Goal: Task Accomplishment & Management: Manage account settings

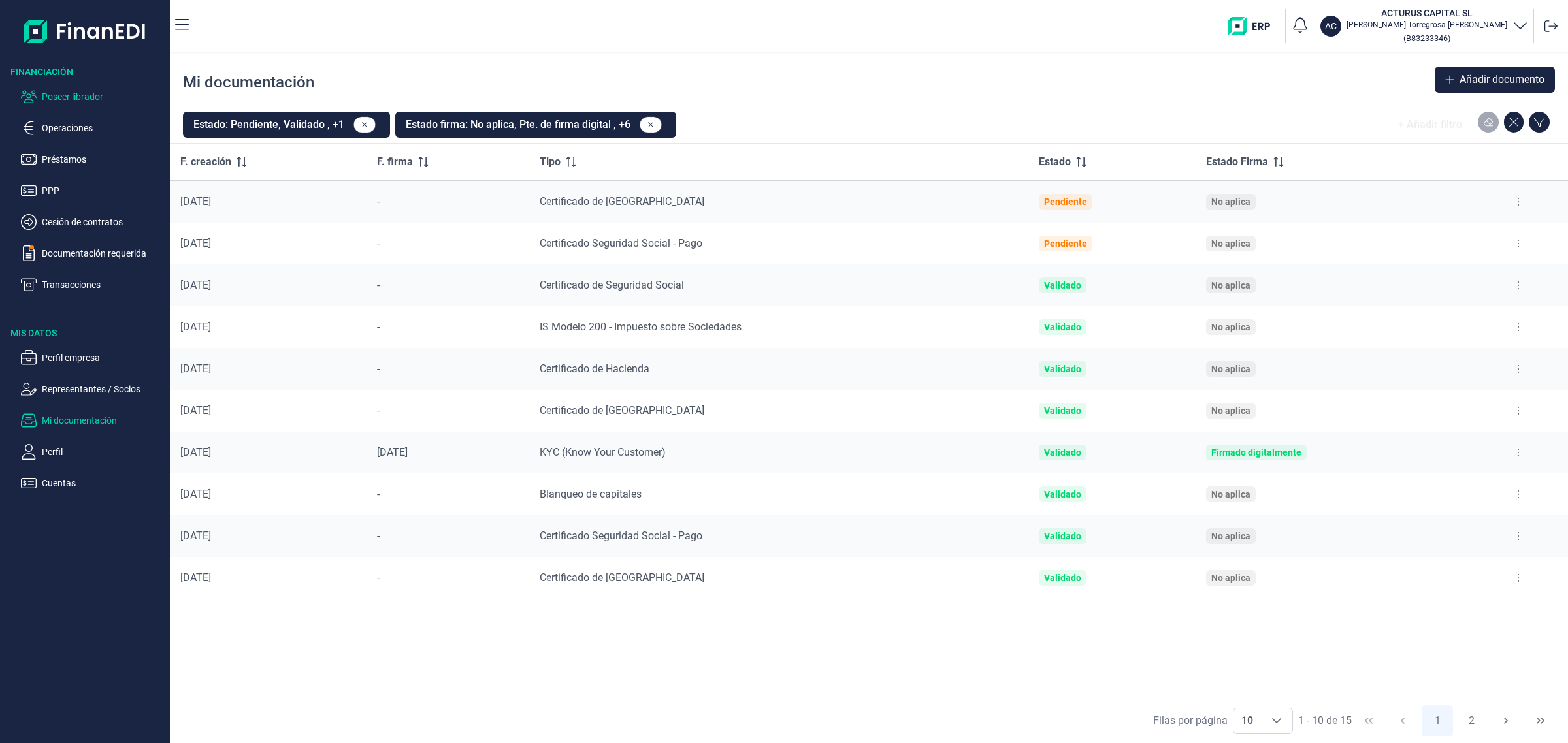
click at [34, 100] on icon "button" at bounding box center [28, 96] width 15 height 15
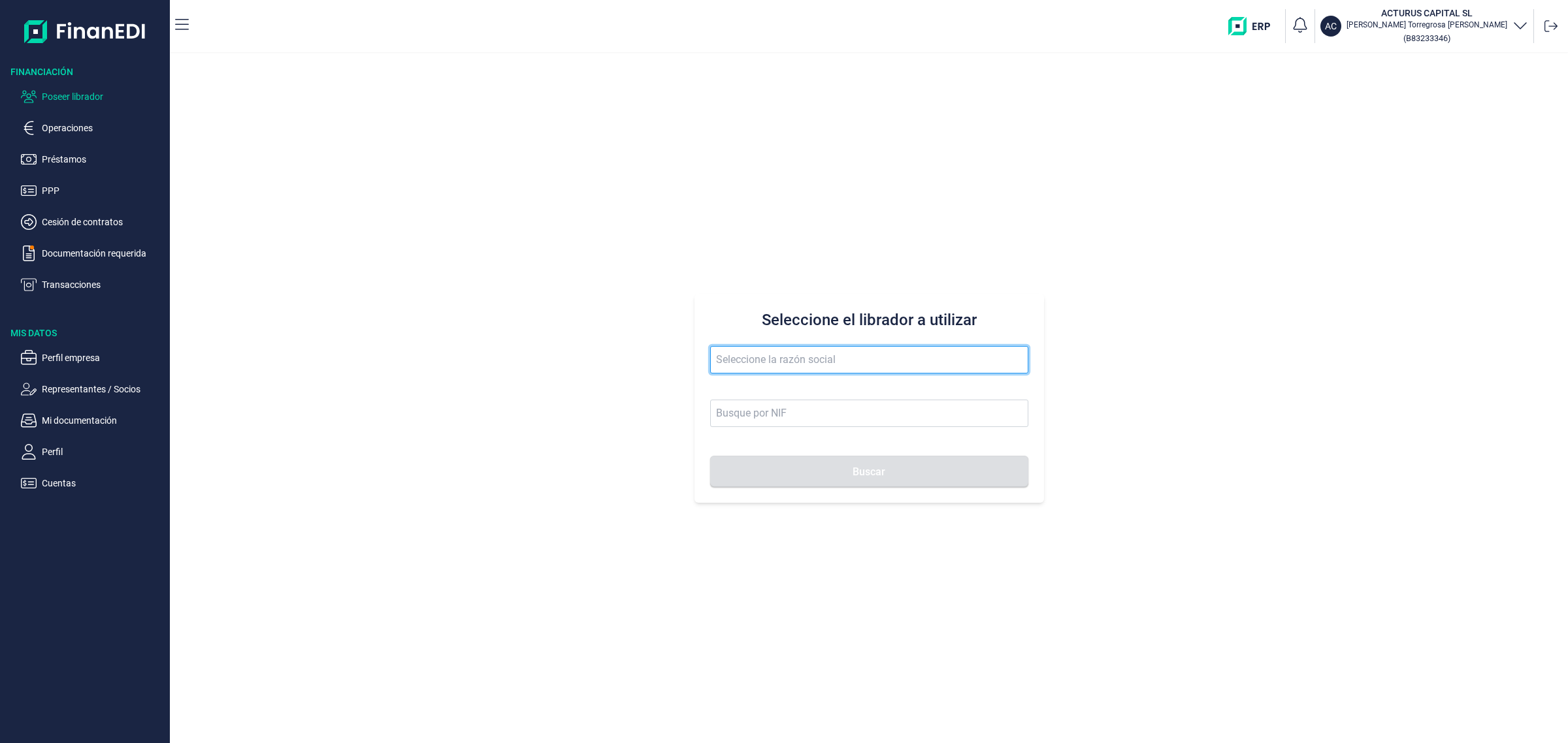
click at [808, 353] on input "text" at bounding box center [869, 360] width 318 height 27
type input "[PERSON_NAME]"
type input "21046847F"
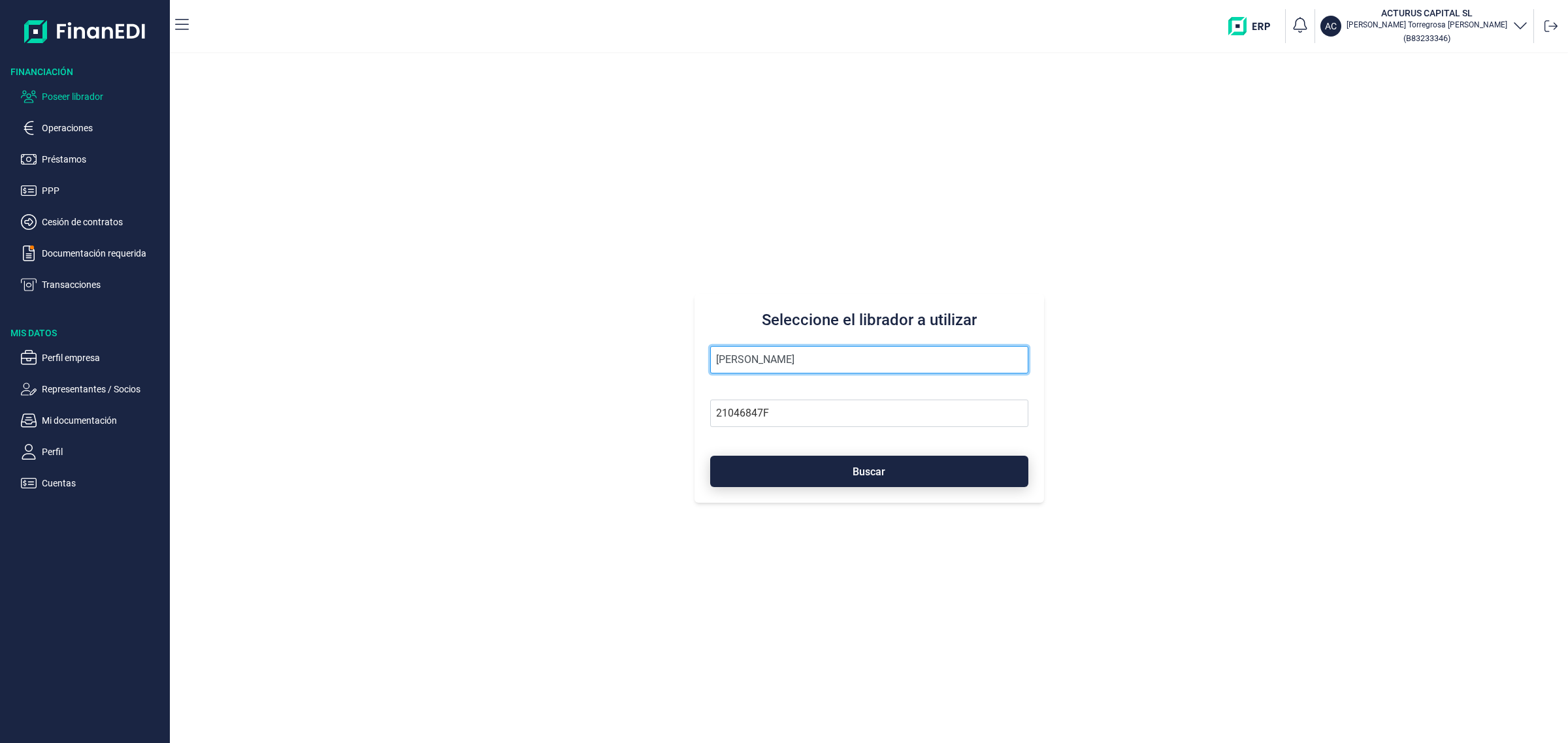
type input "[PERSON_NAME]"
click at [808, 456] on button "Buscar" at bounding box center [869, 472] width 318 height 32
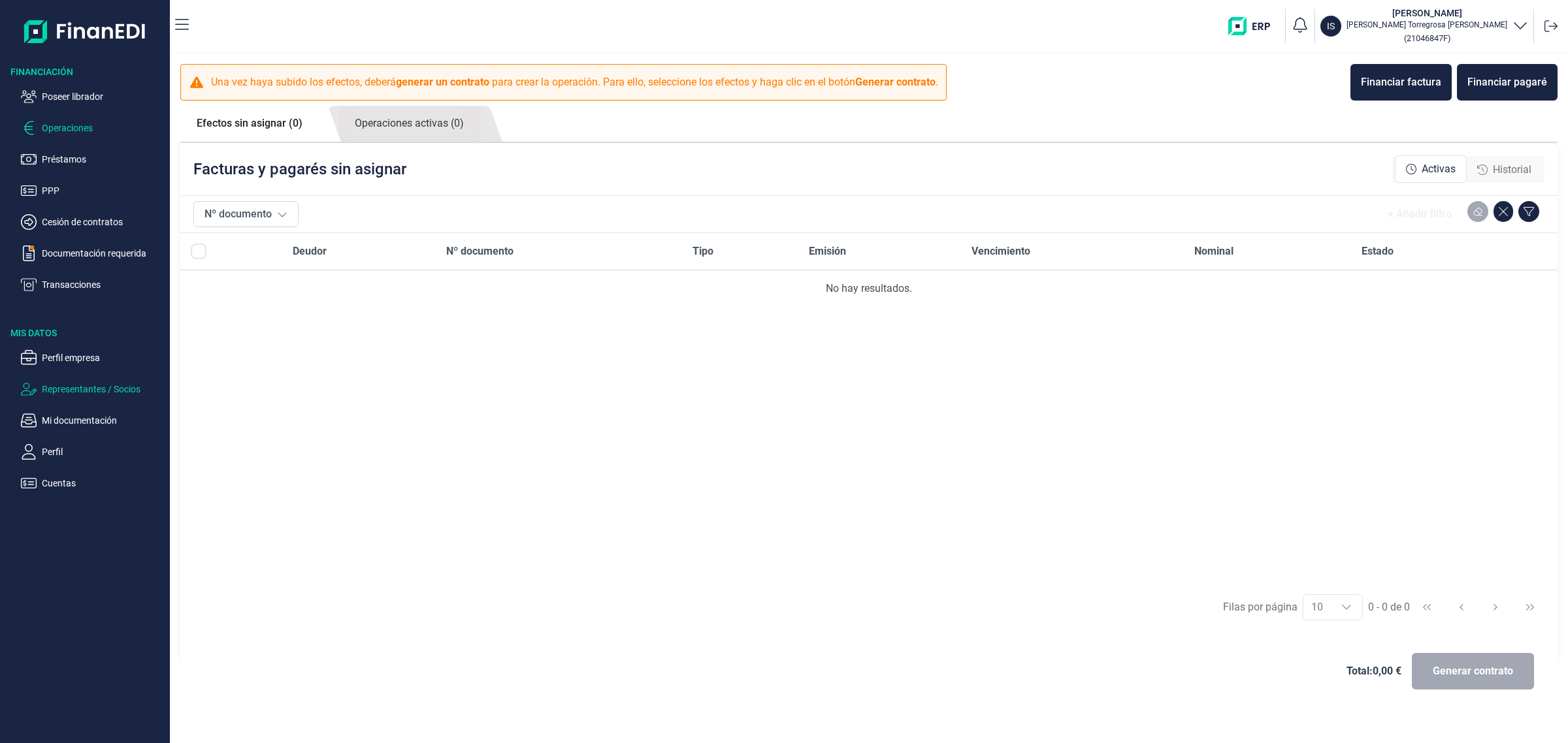
click at [89, 396] on p "Representantes / Socios" at bounding box center [103, 389] width 123 height 15
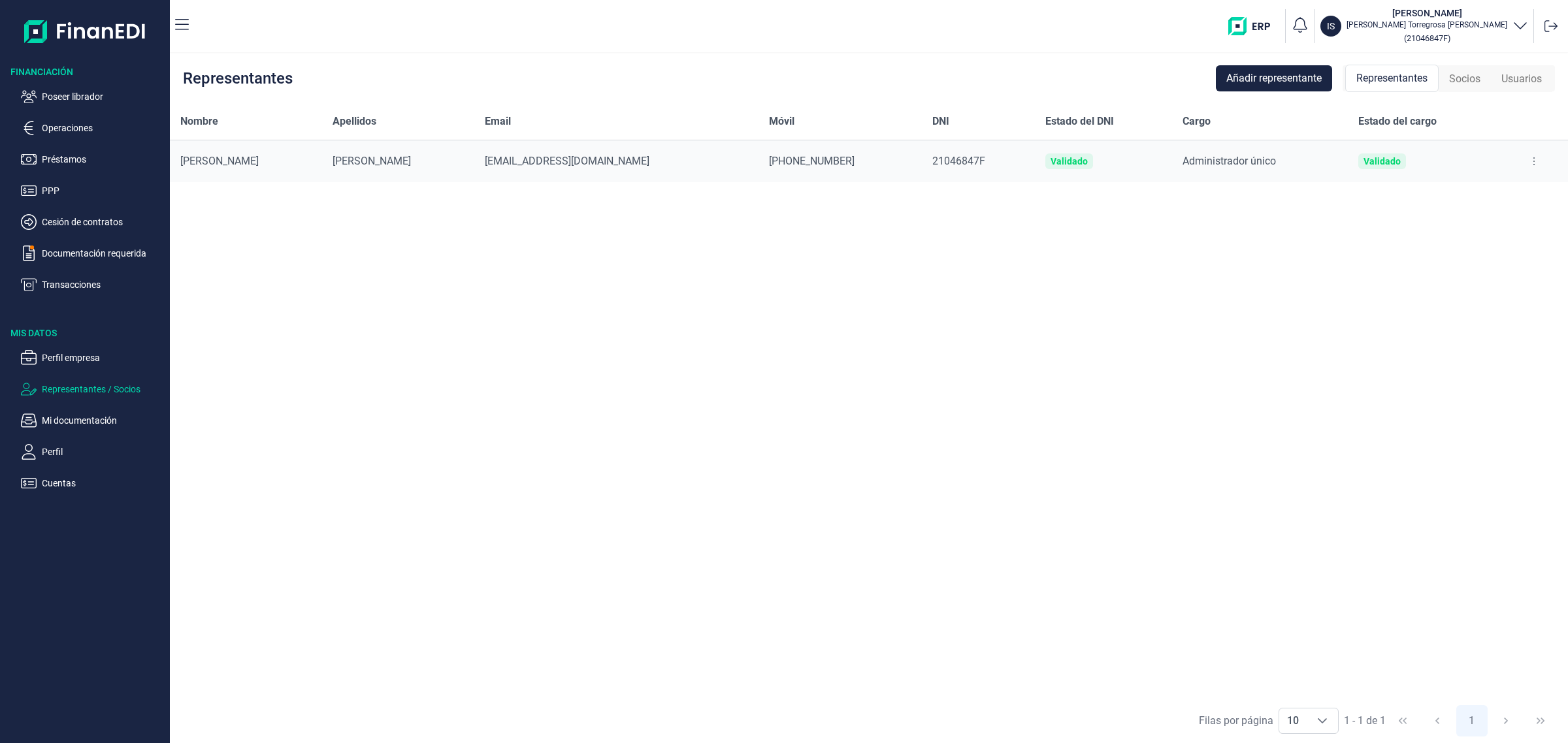
click at [1534, 154] on button at bounding box center [1534, 161] width 23 height 21
click at [1221, 185] on div "Nombre Apellidos Email Móvil DNI Estado del DNI Cargo Estado del cargo [PERSON_…" at bounding box center [869, 400] width 1398 height 595
click at [1522, 154] on button at bounding box center [1534, 161] width 23 height 21
click at [1499, 195] on span "Editar representante" at bounding box center [1480, 193] width 83 height 13
select select "ES"
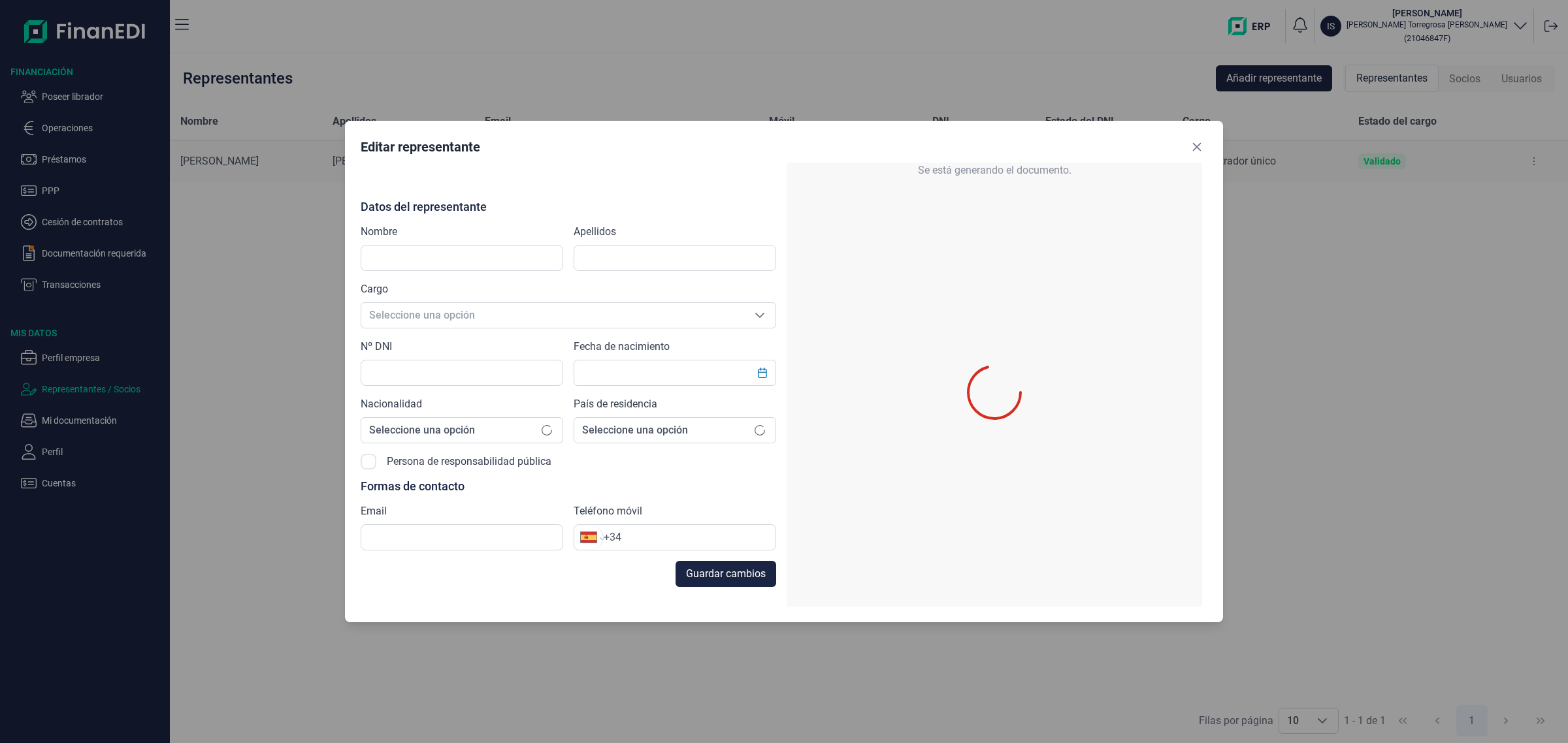
type input "[PERSON_NAME]"
type input "21046847F"
type input "[EMAIL_ADDRESS][DOMAIN_NAME]"
type input "[PHONE_NUMBER]"
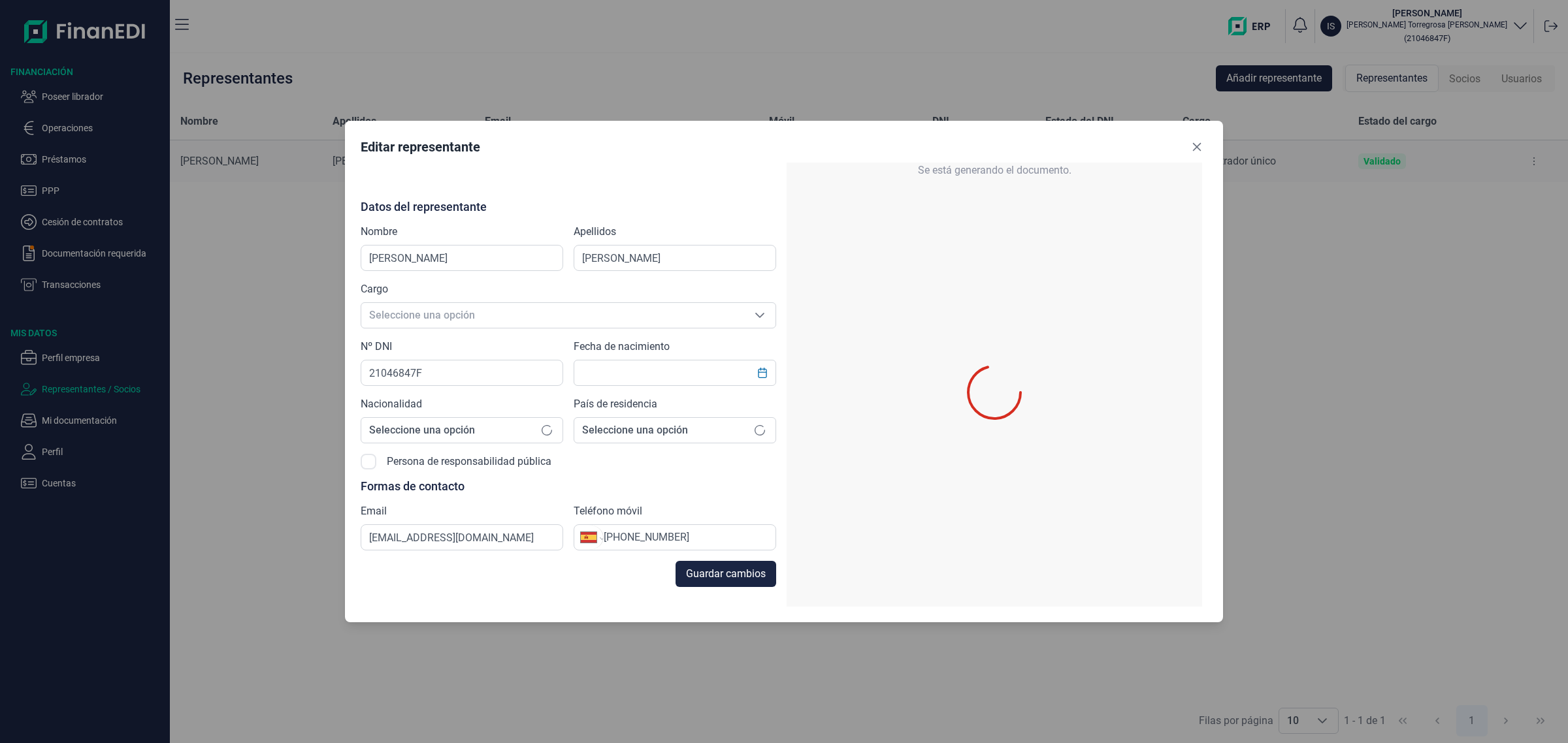
type input "[DATE]"
click at [1201, 143] on icon "Close" at bounding box center [1197, 147] width 10 height 10
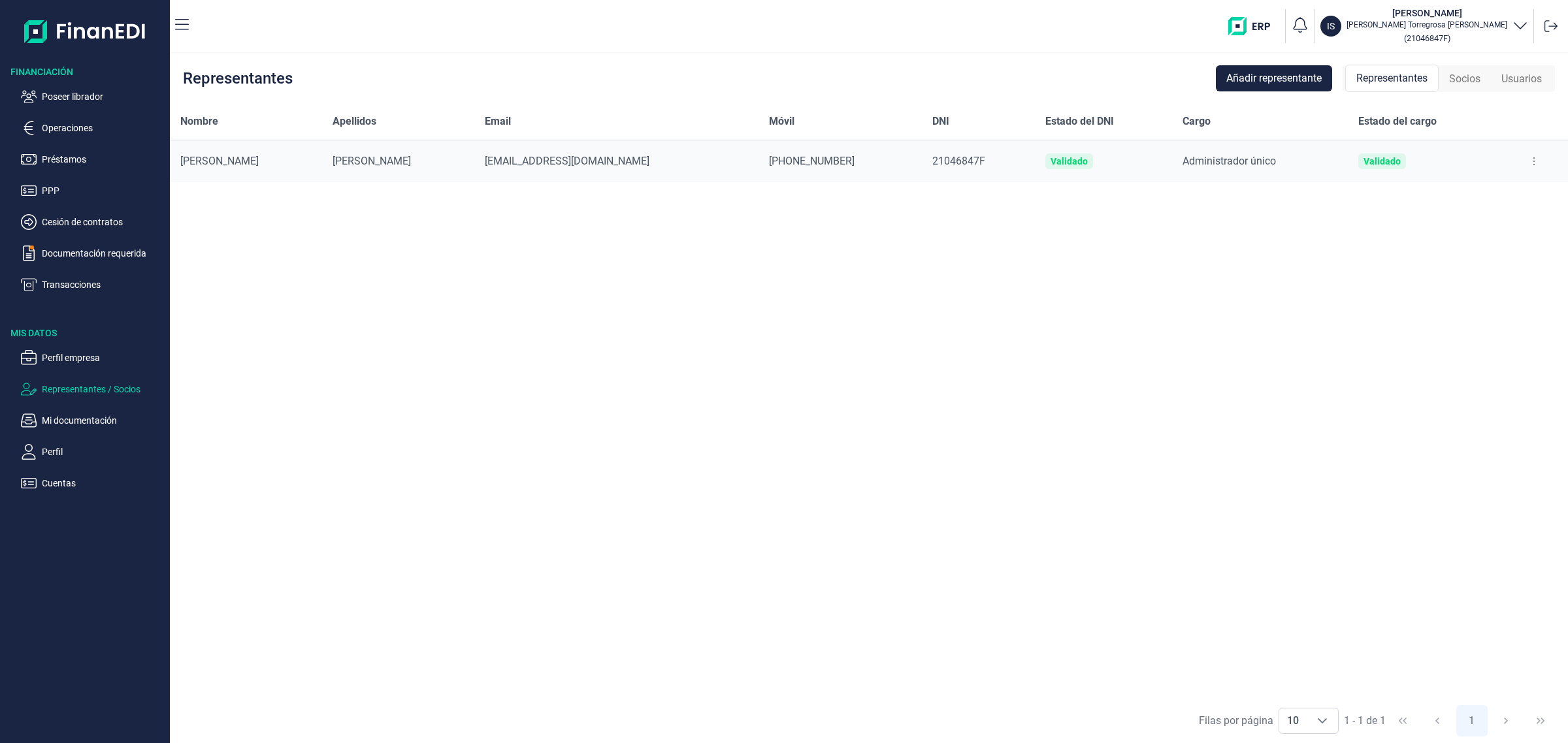
click at [1202, 468] on div "Nombre Apellidos Email Móvil DNI Estado del DNI Cargo Estado del cargo [PERSON_…" at bounding box center [869, 400] width 1398 height 595
click at [64, 86] on ul "Poseer librador Operaciones Préstamos PPP Cesión de contratos Documentación req…" at bounding box center [85, 185] width 170 height 214
click at [58, 89] on p "Poseer librador" at bounding box center [103, 96] width 123 height 15
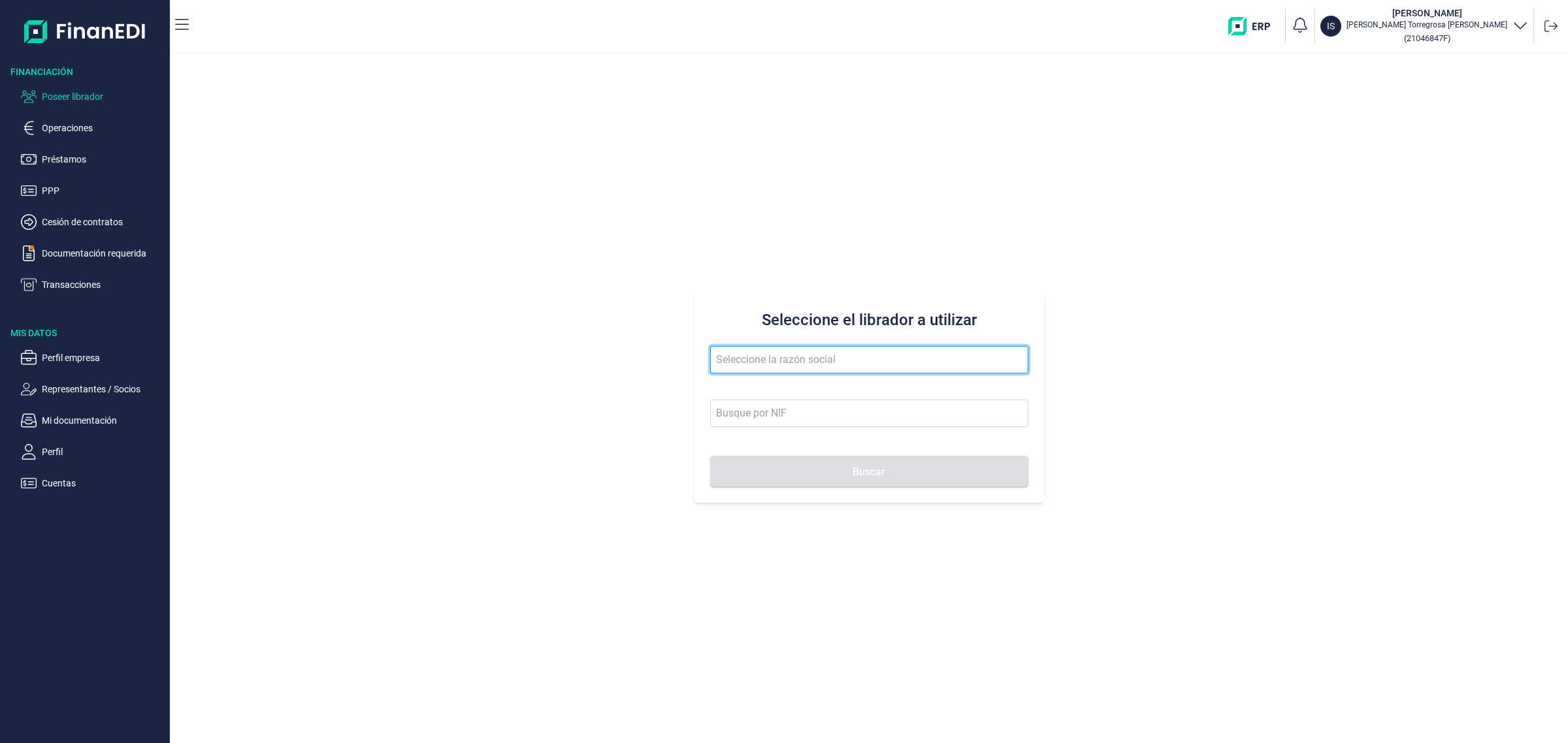
click at [869, 355] on input "text" at bounding box center [869, 360] width 318 height 27
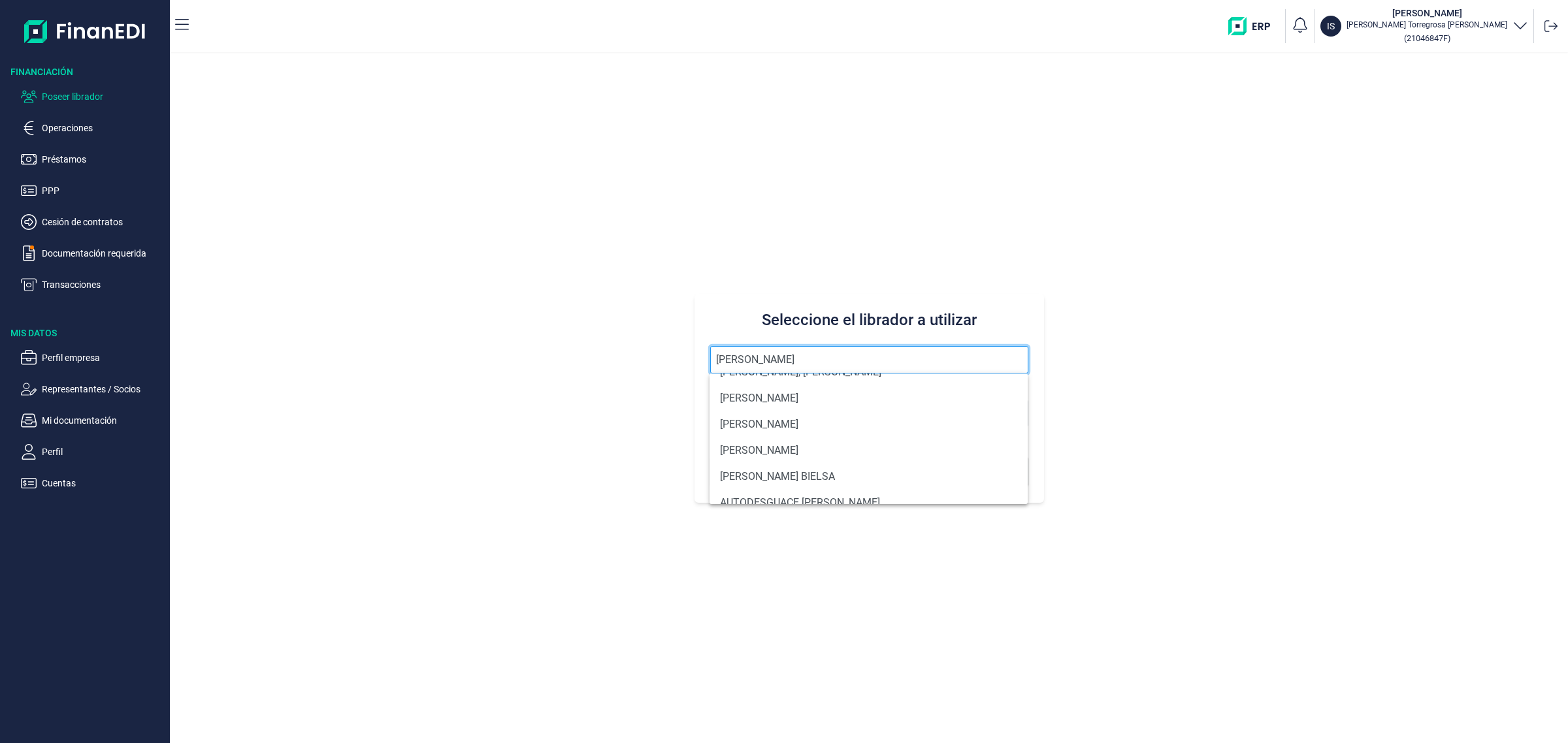
scroll to position [141, 0]
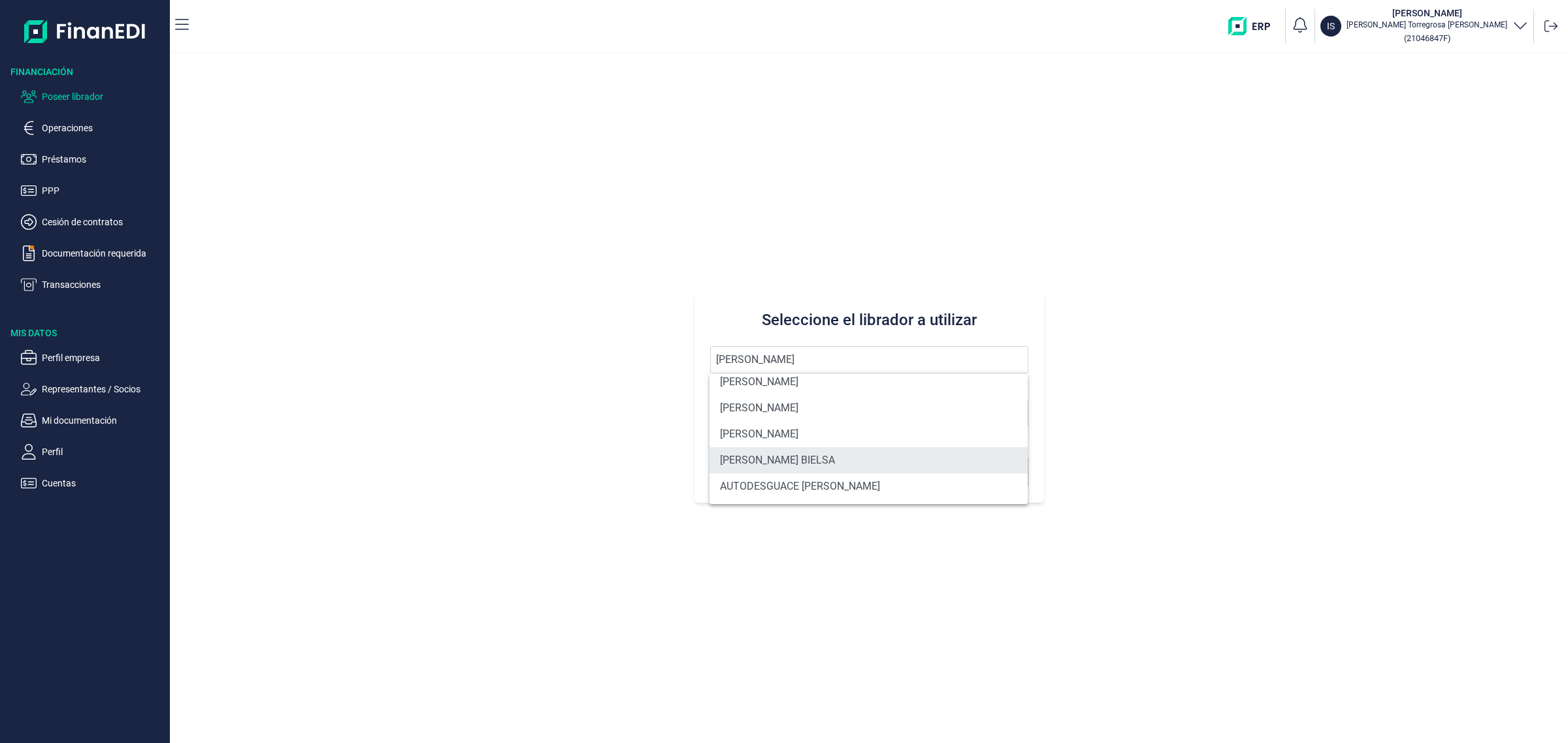
click at [820, 466] on li "[PERSON_NAME] BIELSA" at bounding box center [869, 460] width 318 height 26
type input "[PERSON_NAME] BIELSA"
type input "25182882K"
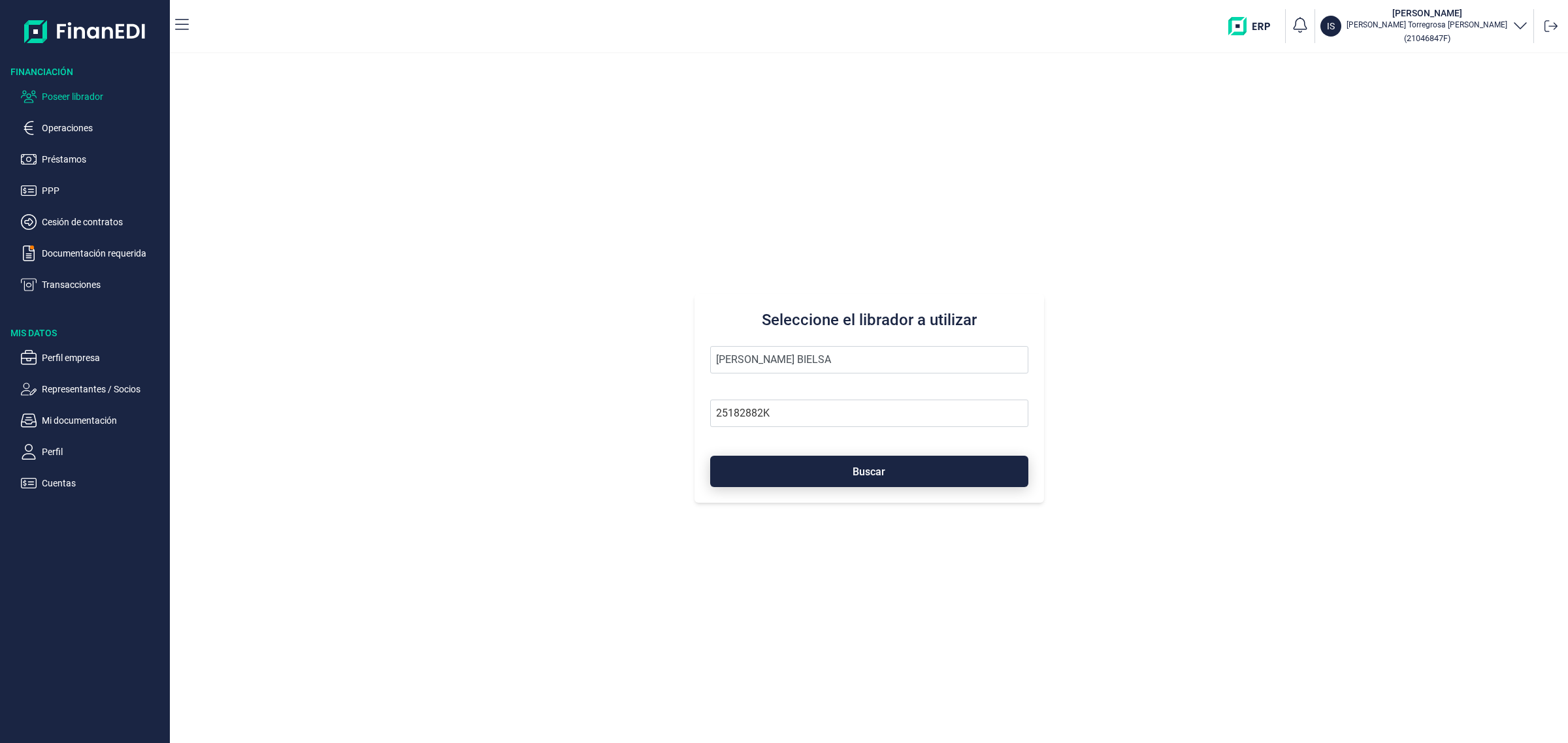
click at [825, 472] on button "Buscar" at bounding box center [869, 472] width 318 height 32
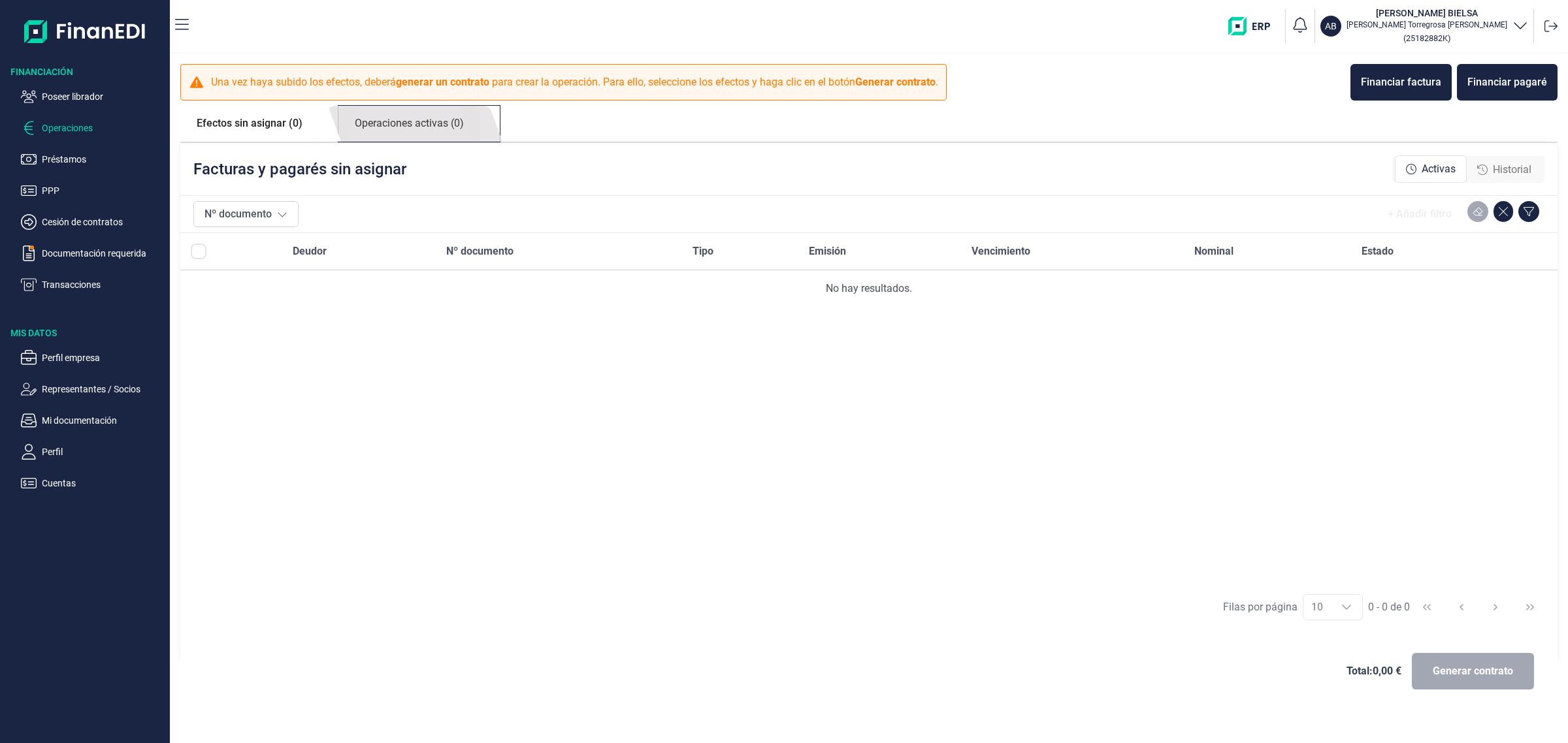
click at [395, 121] on link "Operaciones activas (0)" at bounding box center [409, 124] width 142 height 36
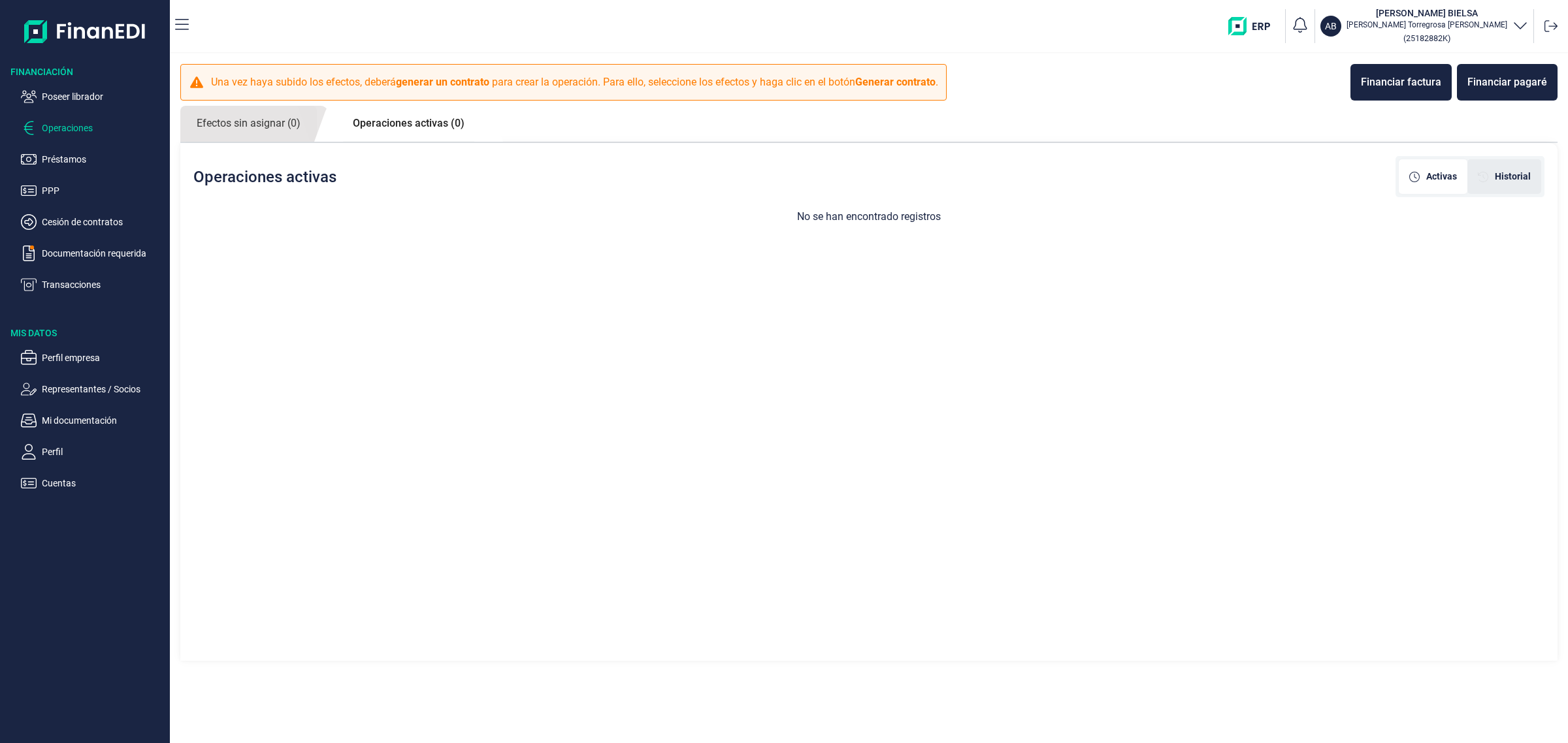
click at [1508, 174] on span "Historial" at bounding box center [1513, 177] width 36 height 14
click at [83, 100] on p "Poseer librador" at bounding box center [103, 96] width 123 height 15
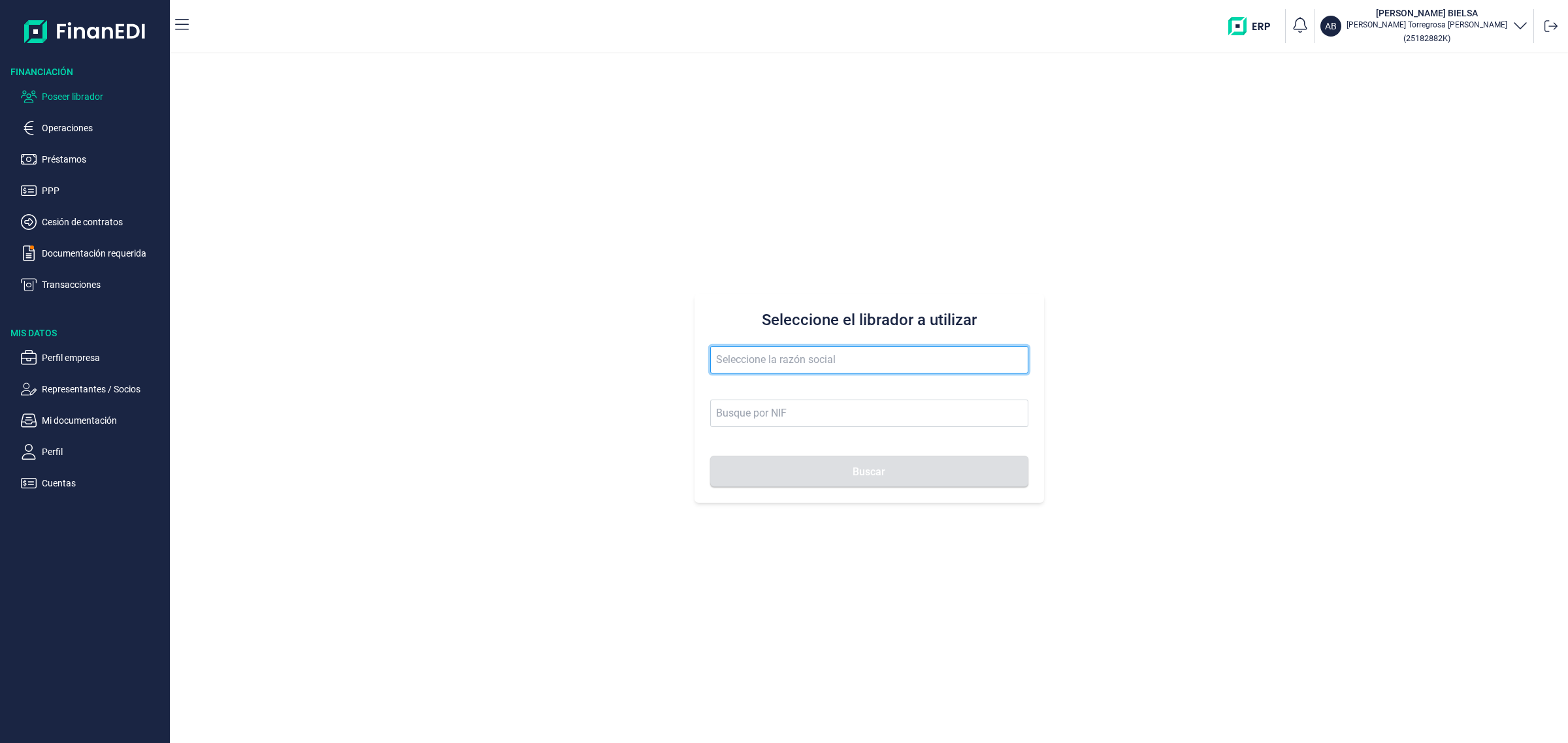
click at [788, 364] on input "text" at bounding box center [869, 360] width 318 height 27
click at [711, 456] on button "Buscar" at bounding box center [869, 472] width 318 height 32
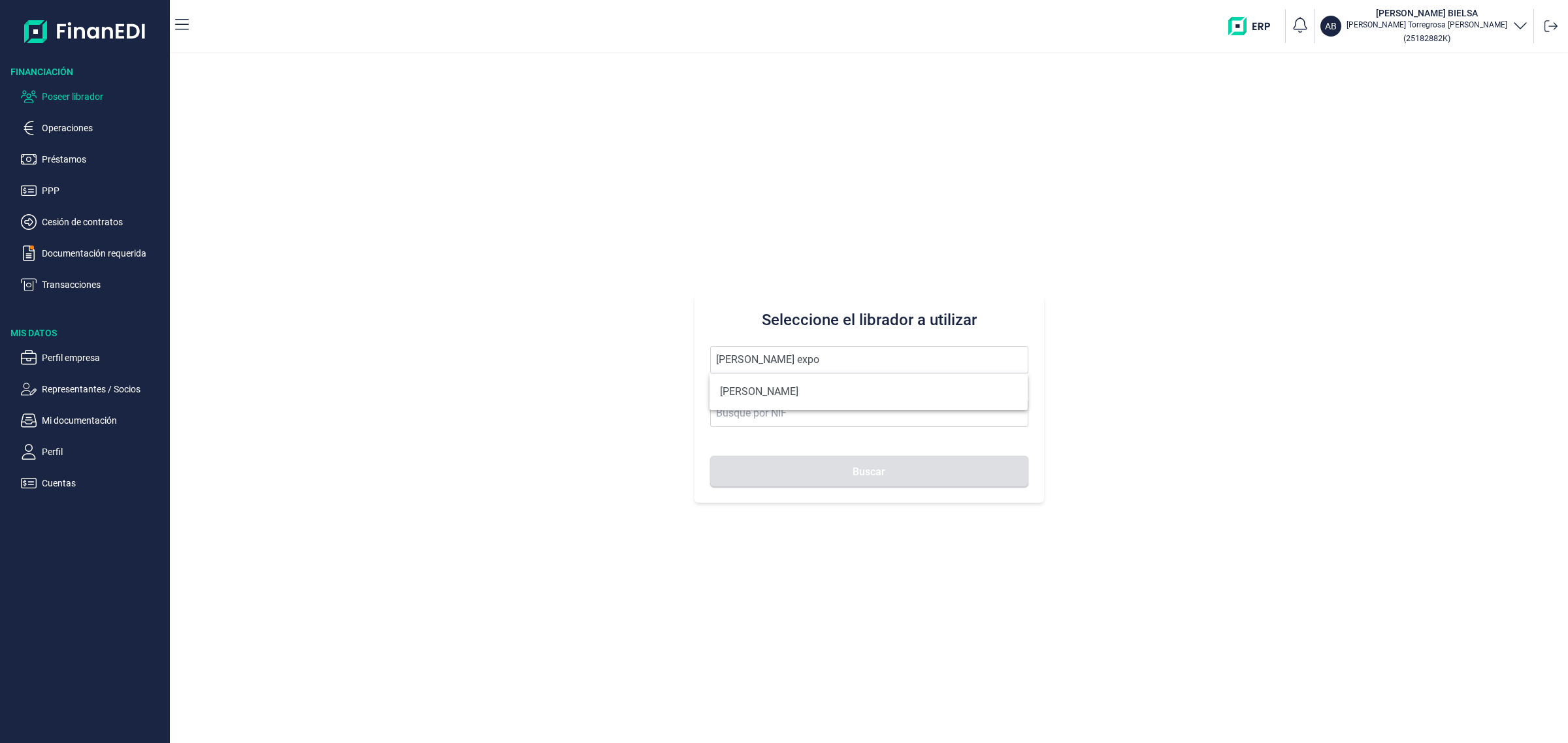
click at [802, 409] on ul "[PERSON_NAME]" at bounding box center [869, 392] width 318 height 37
click at [798, 399] on li "[PERSON_NAME]" at bounding box center [869, 392] width 318 height 26
type input "[PERSON_NAME]"
type input "60520338R"
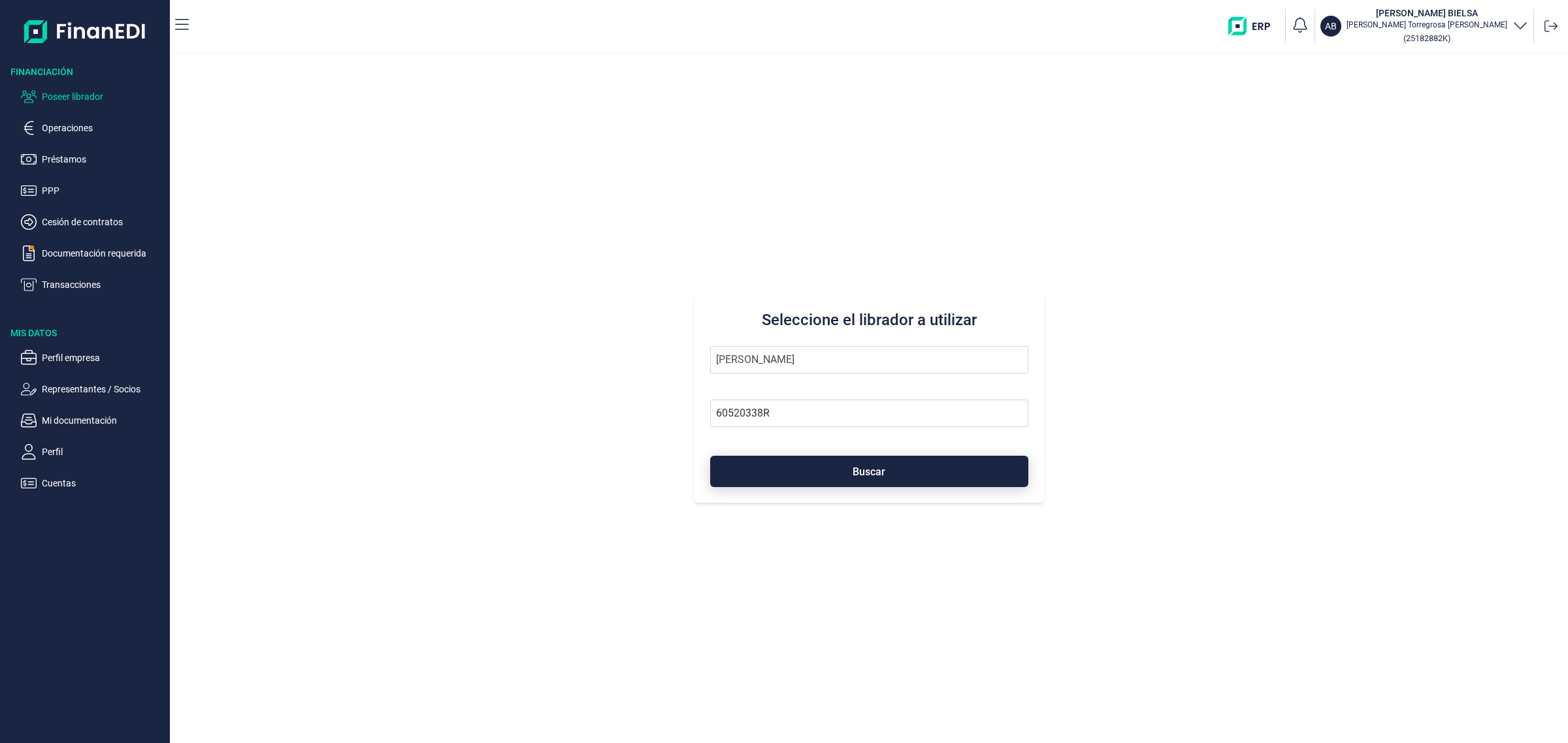
click at [876, 477] on span "Buscar" at bounding box center [869, 472] width 33 height 9
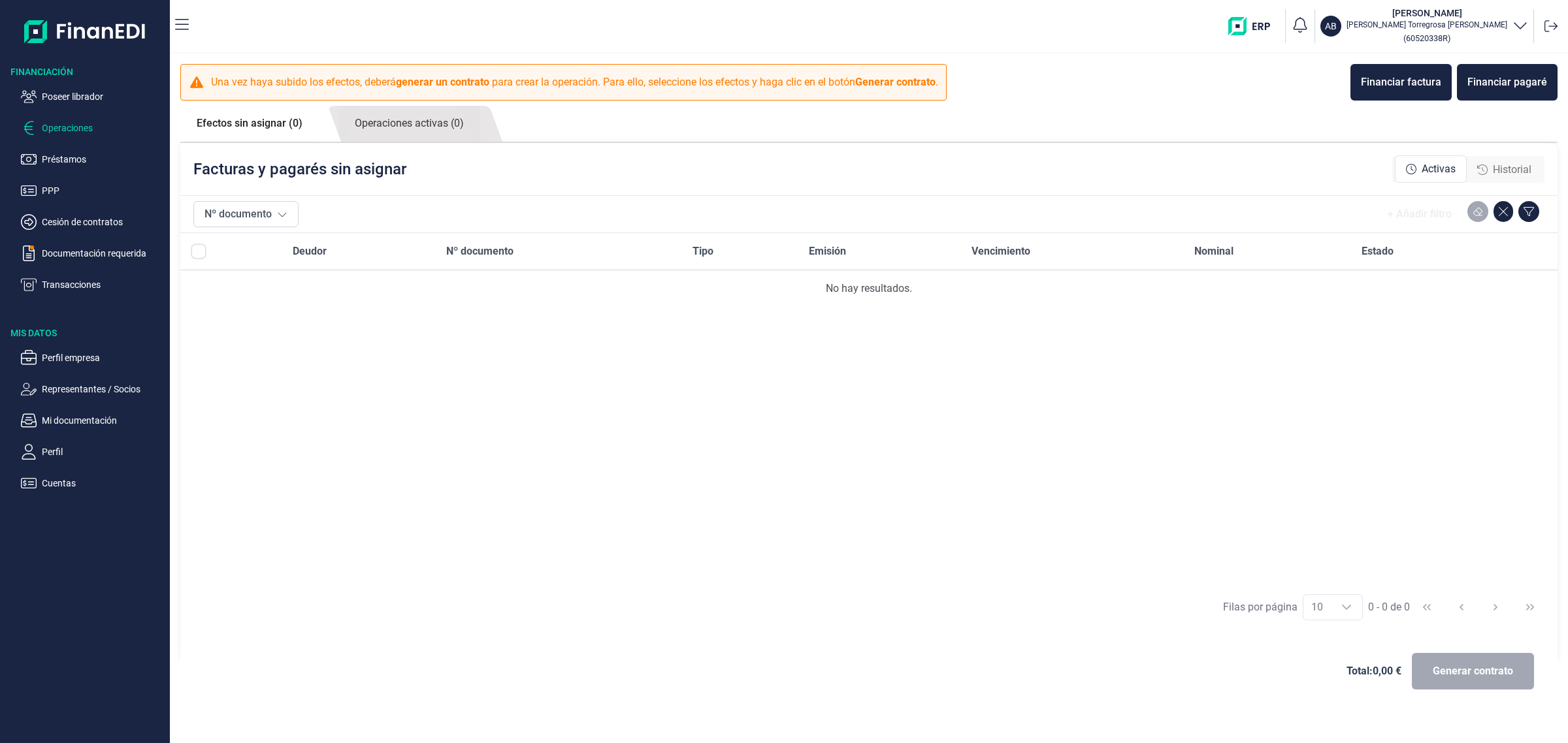
click at [1519, 170] on span "Historial" at bounding box center [1512, 170] width 39 height 15
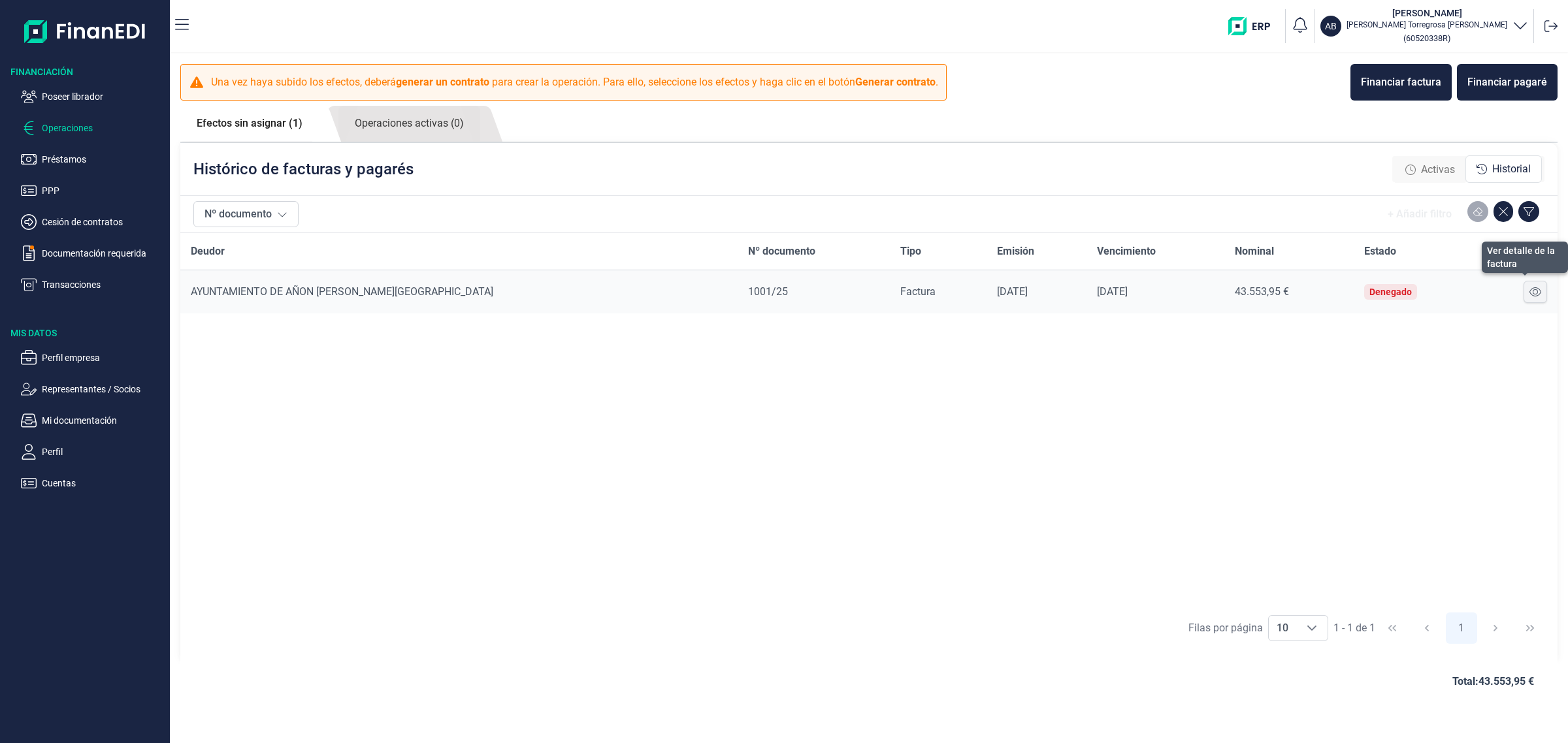
click at [1534, 289] on icon at bounding box center [1535, 292] width 12 height 10
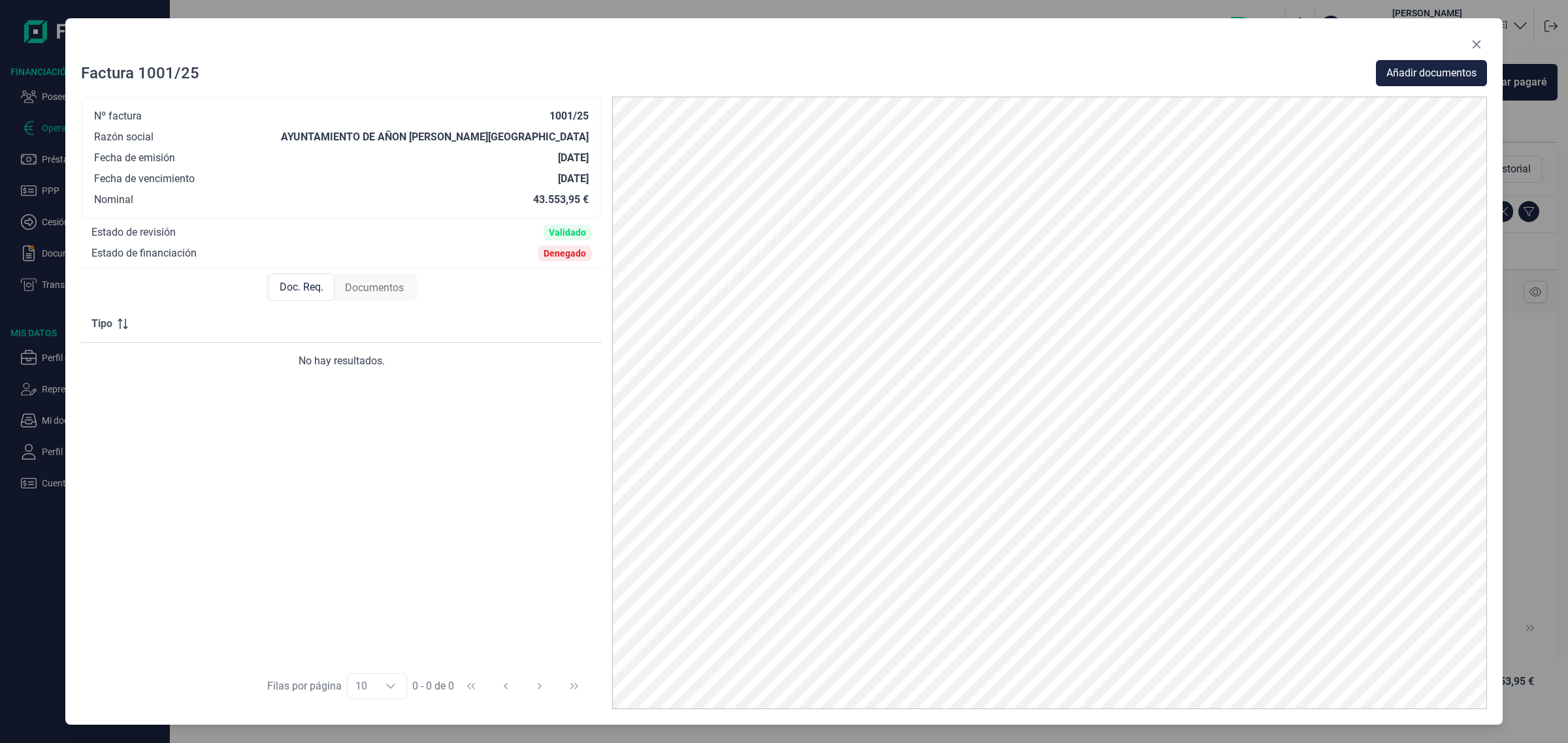
click at [1488, 53] on div "Factura 1001/25 Añadir documentos Nº factura 1001/25 Razón social AYUNTAMIENTO …" at bounding box center [784, 371] width 1437 height 706
click at [1477, 51] on button "Close" at bounding box center [1477, 45] width 21 height 21
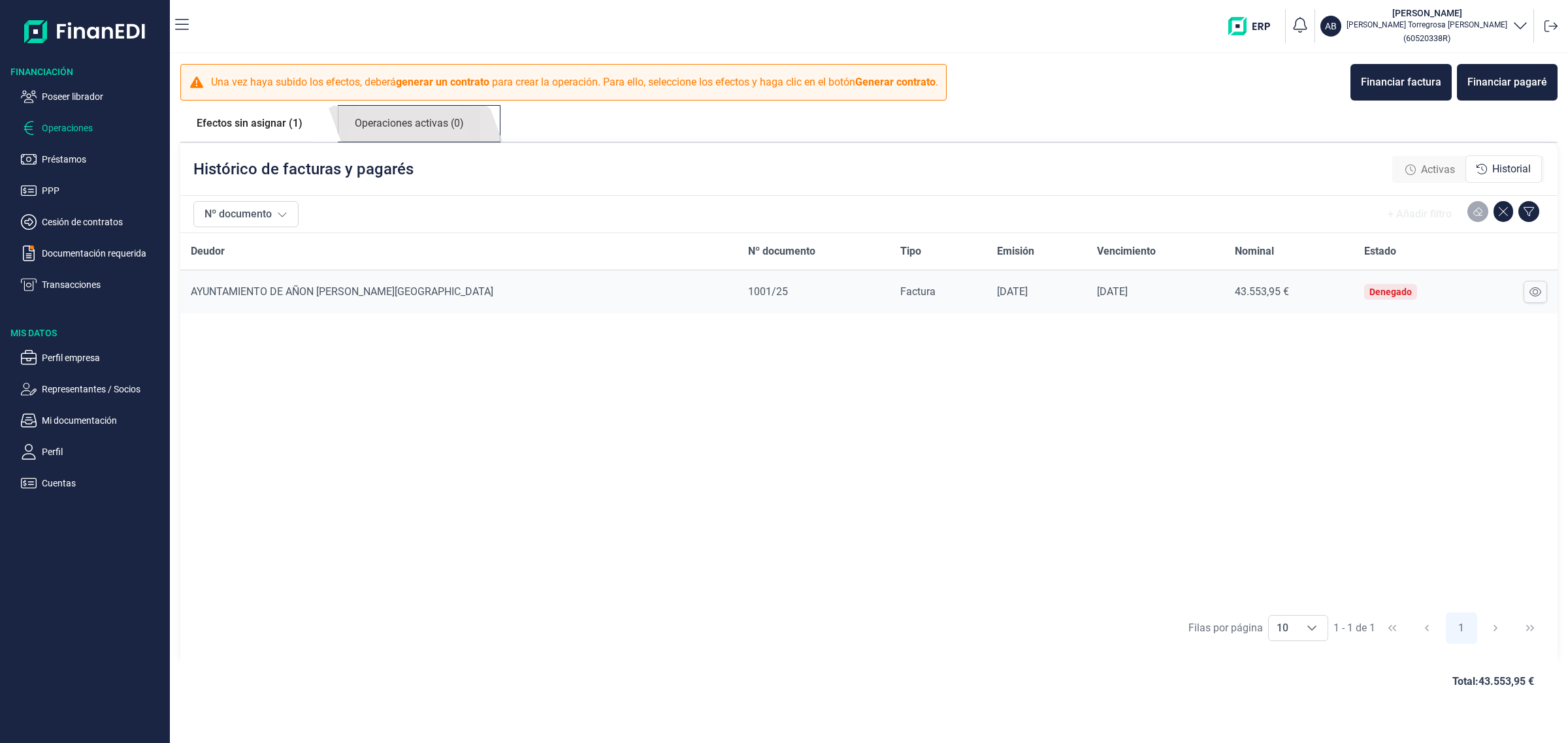
click at [425, 119] on link "Operaciones activas (0)" at bounding box center [409, 124] width 142 height 36
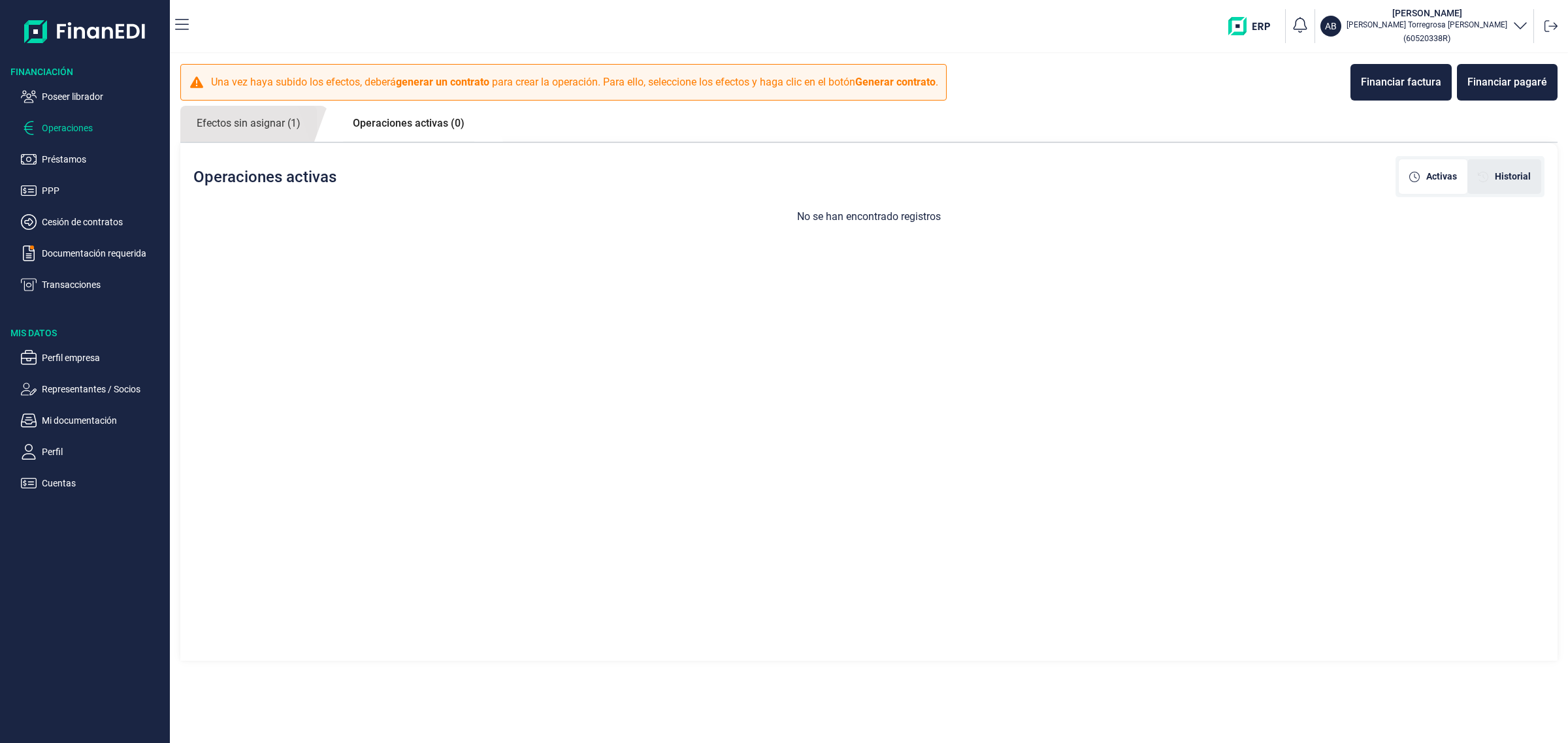
click at [1516, 188] on div "Historial" at bounding box center [1504, 177] width 74 height 34
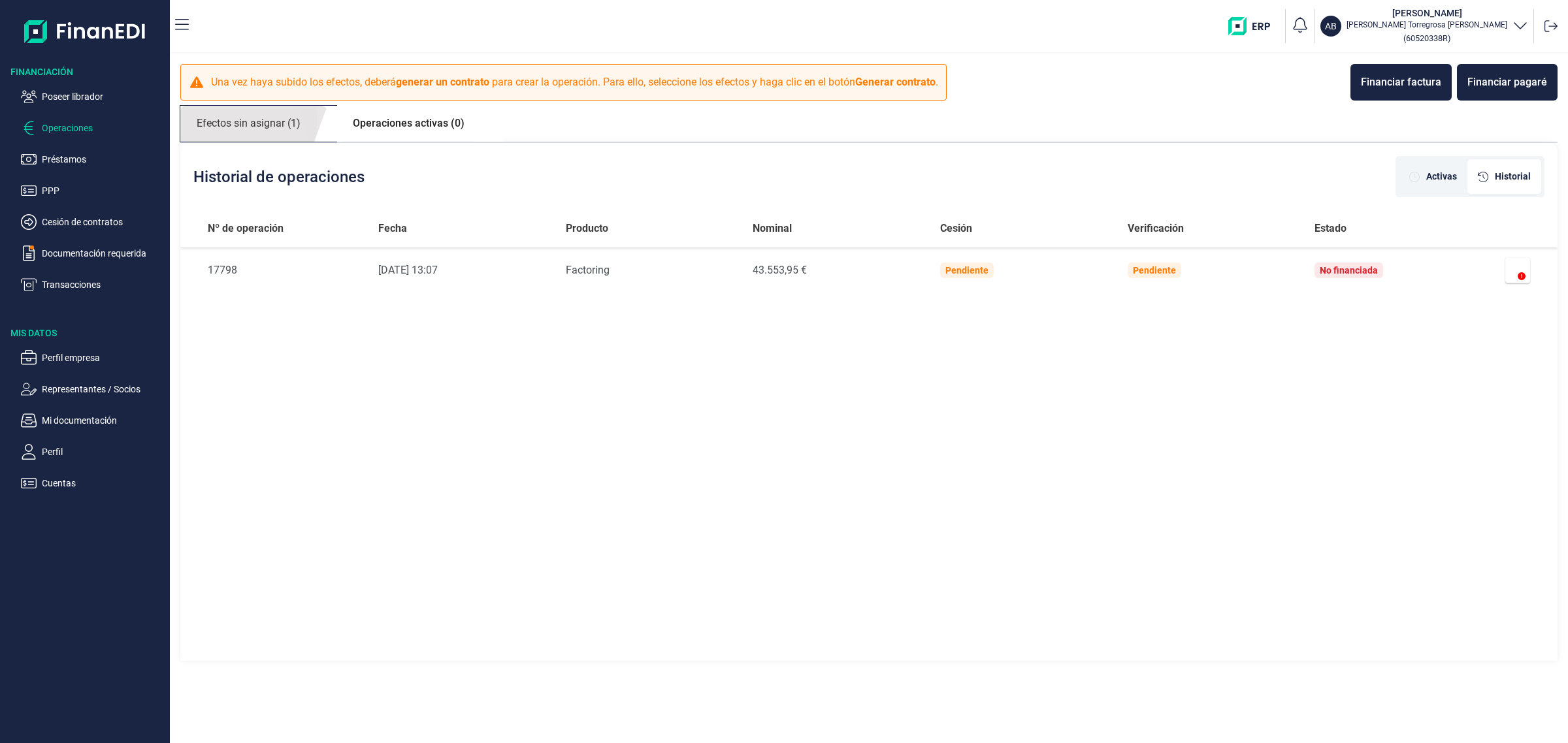
click at [279, 128] on link "Efectos sin asignar (1)" at bounding box center [248, 124] width 137 height 36
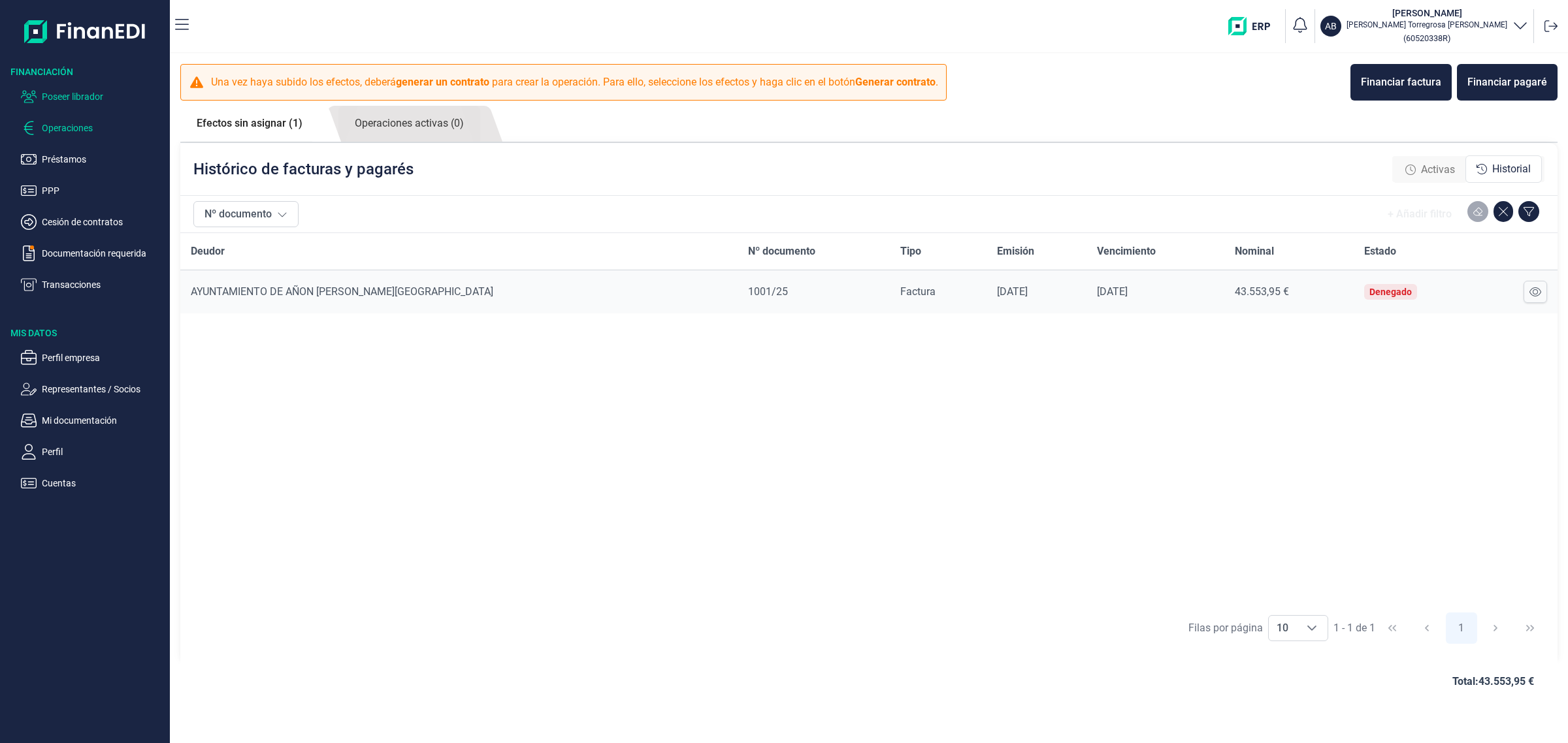
click at [87, 97] on p "Poseer librador" at bounding box center [103, 96] width 123 height 15
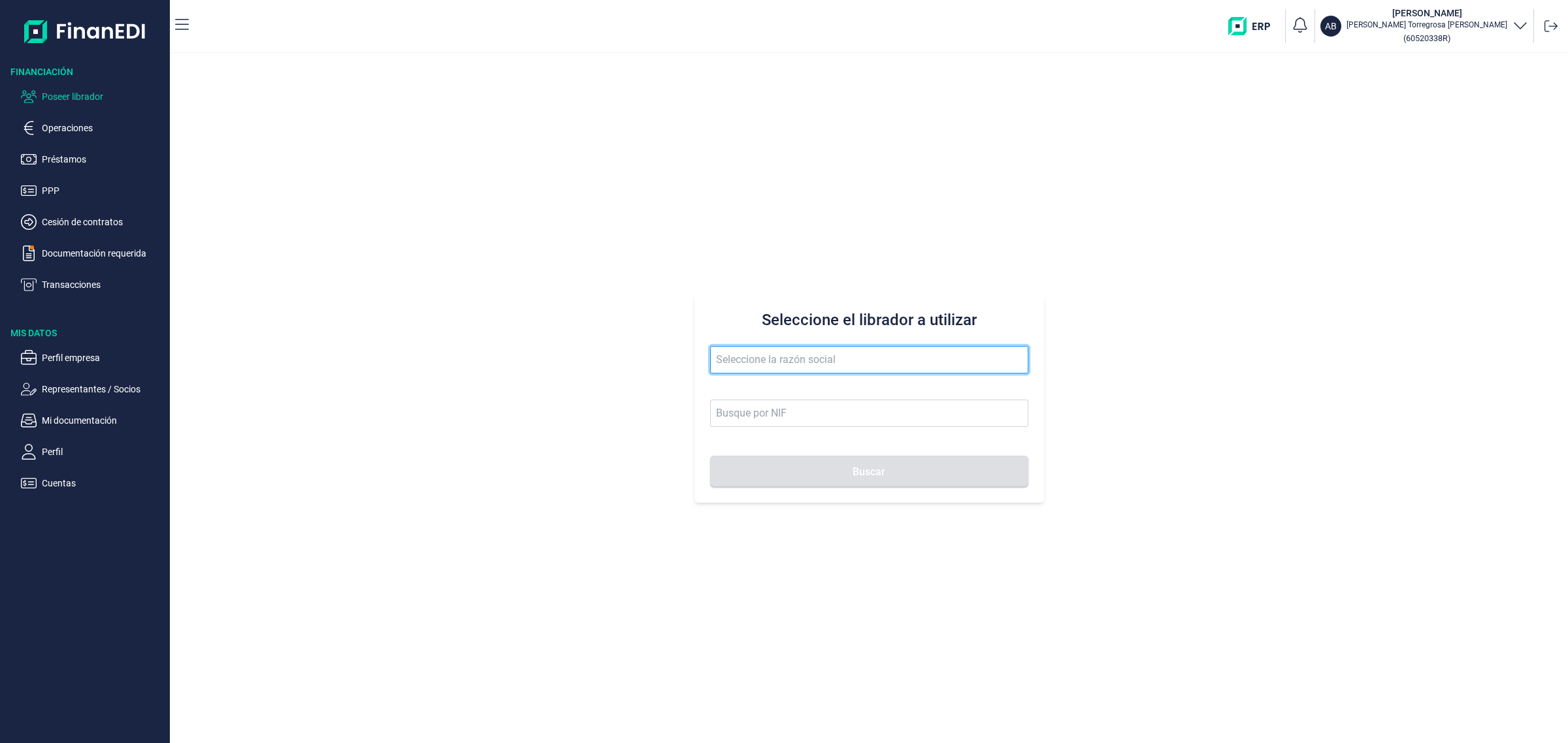
click at [755, 358] on input "text" at bounding box center [869, 360] width 318 height 27
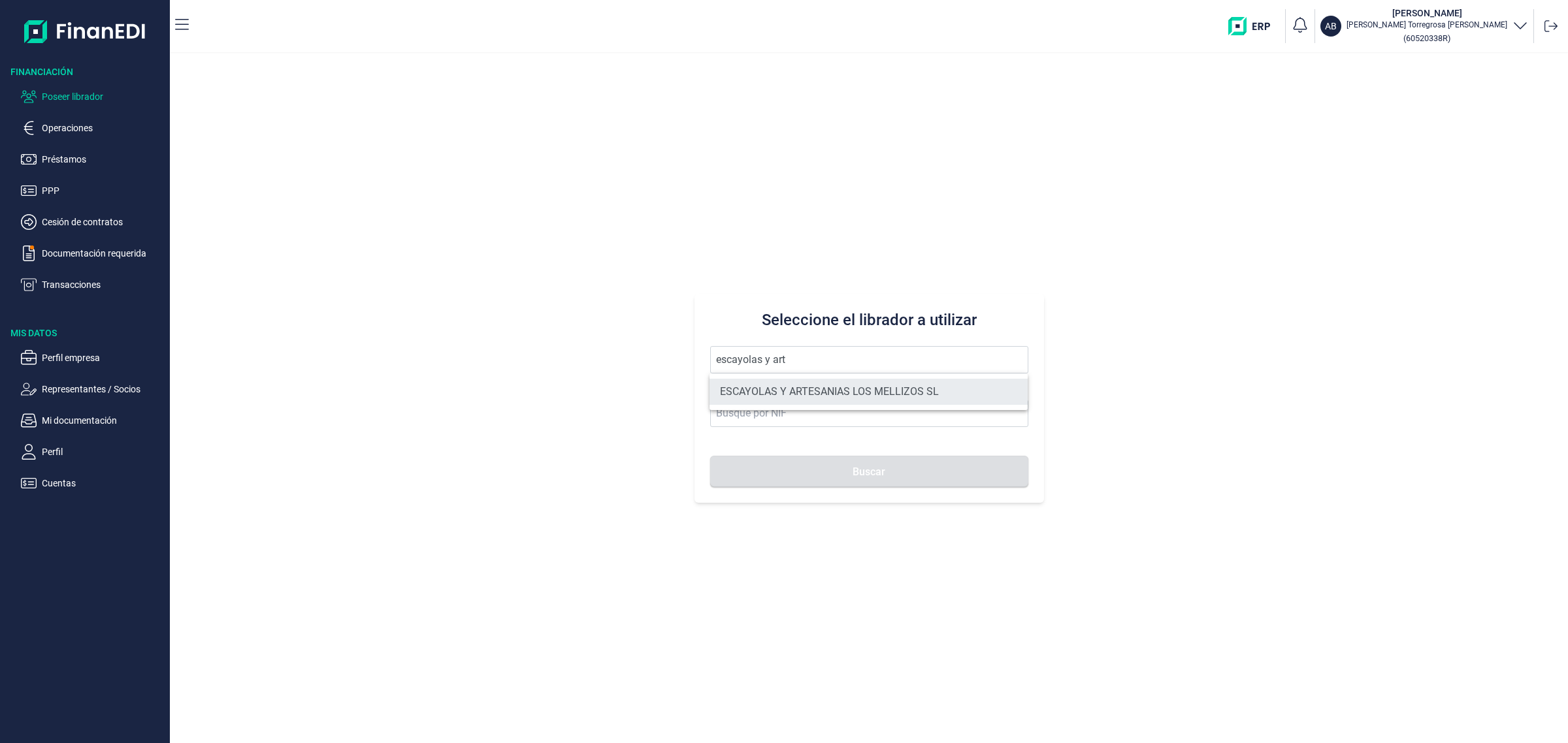
click at [792, 400] on li "ESCAYOLAS Y ARTESANIAS LOS MELLIZOS SL" at bounding box center [869, 392] width 318 height 26
type input "ESCAYOLAS Y ARTESANIAS LOS MELLIZOS SL"
type input "B73904971"
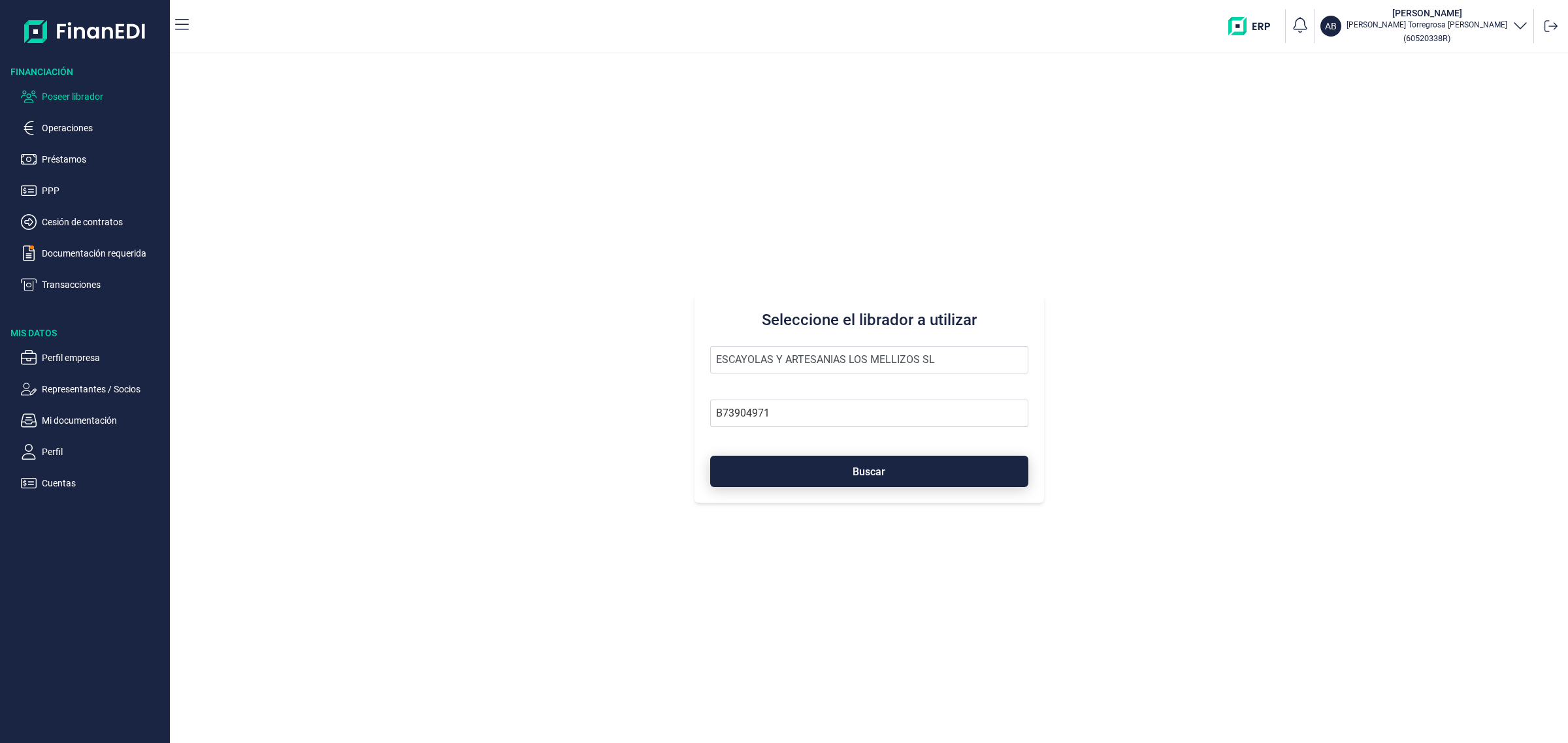
click at [854, 478] on button "Buscar" at bounding box center [869, 472] width 318 height 32
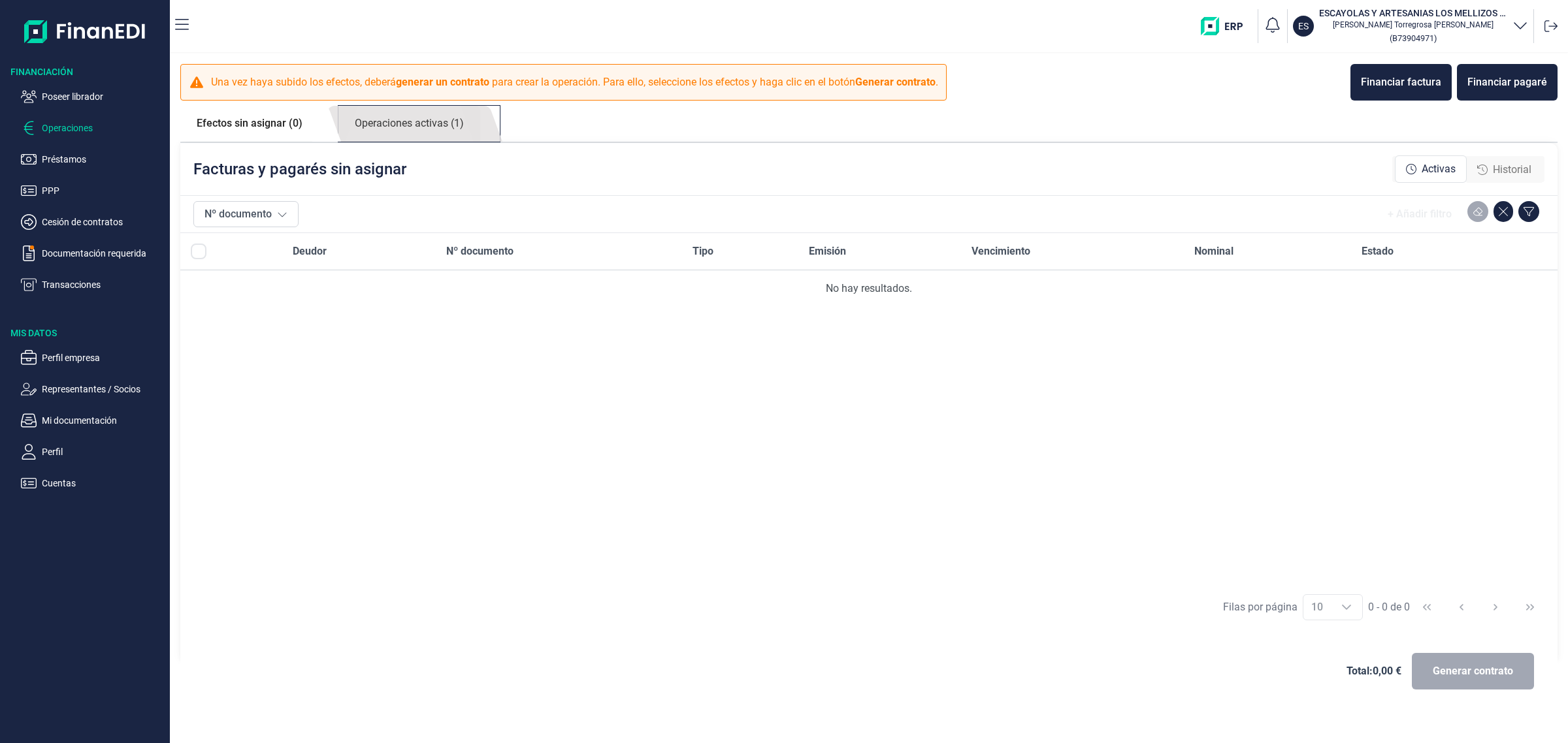
click at [435, 116] on link "Operaciones activas (1)" at bounding box center [409, 124] width 142 height 36
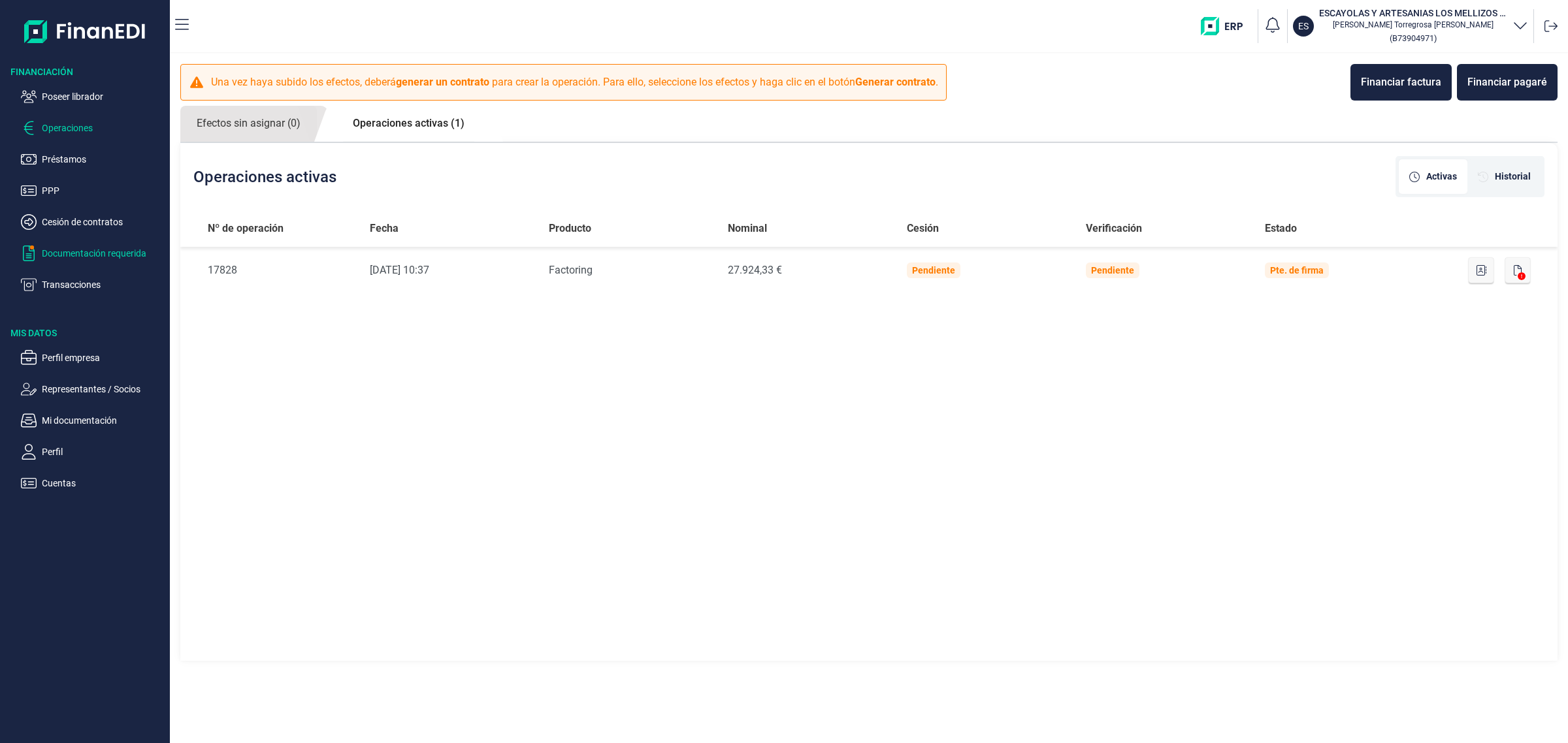
click at [95, 246] on p "Documentación requerida" at bounding box center [103, 253] width 123 height 15
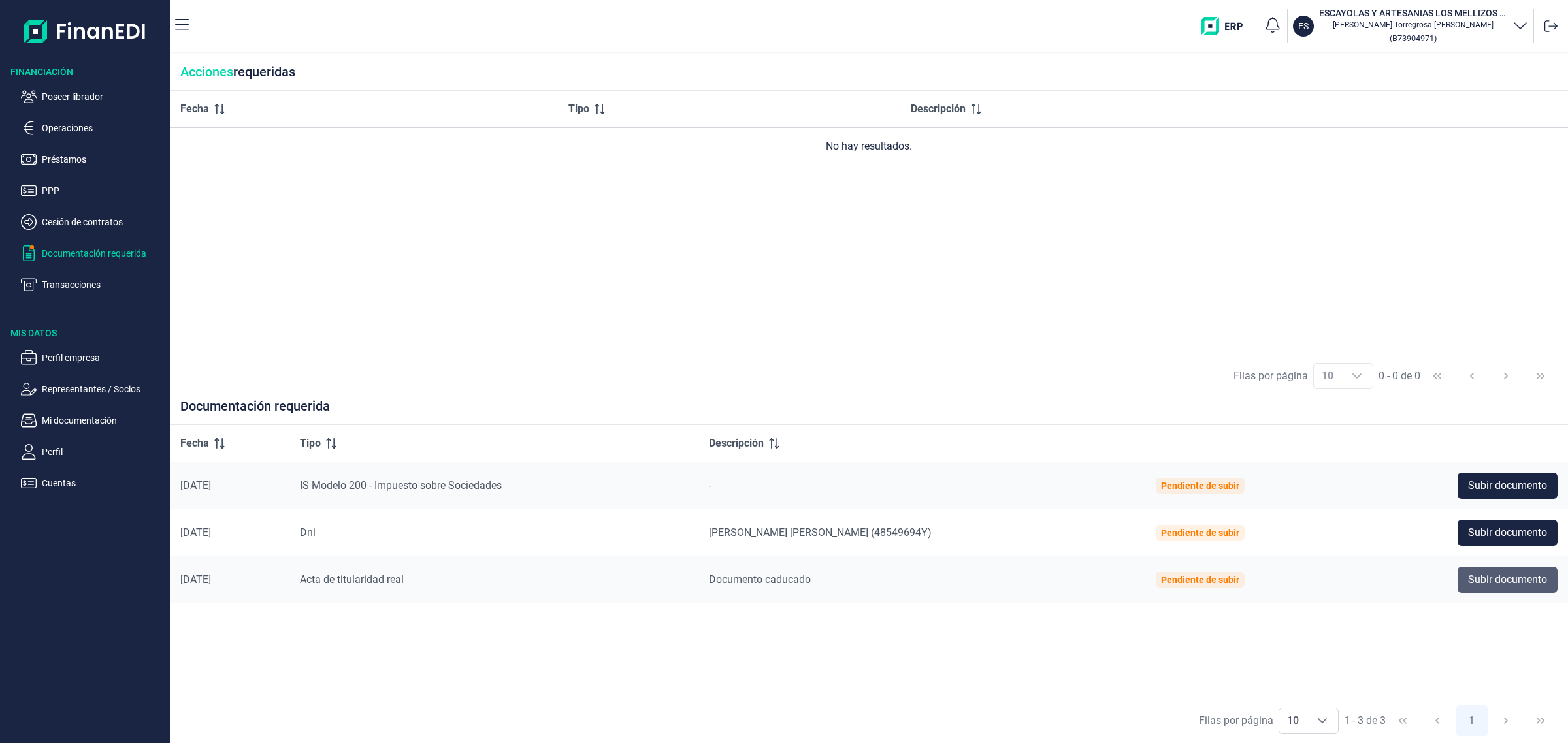
click at [1514, 576] on span "Subir documento" at bounding box center [1508, 580] width 79 height 15
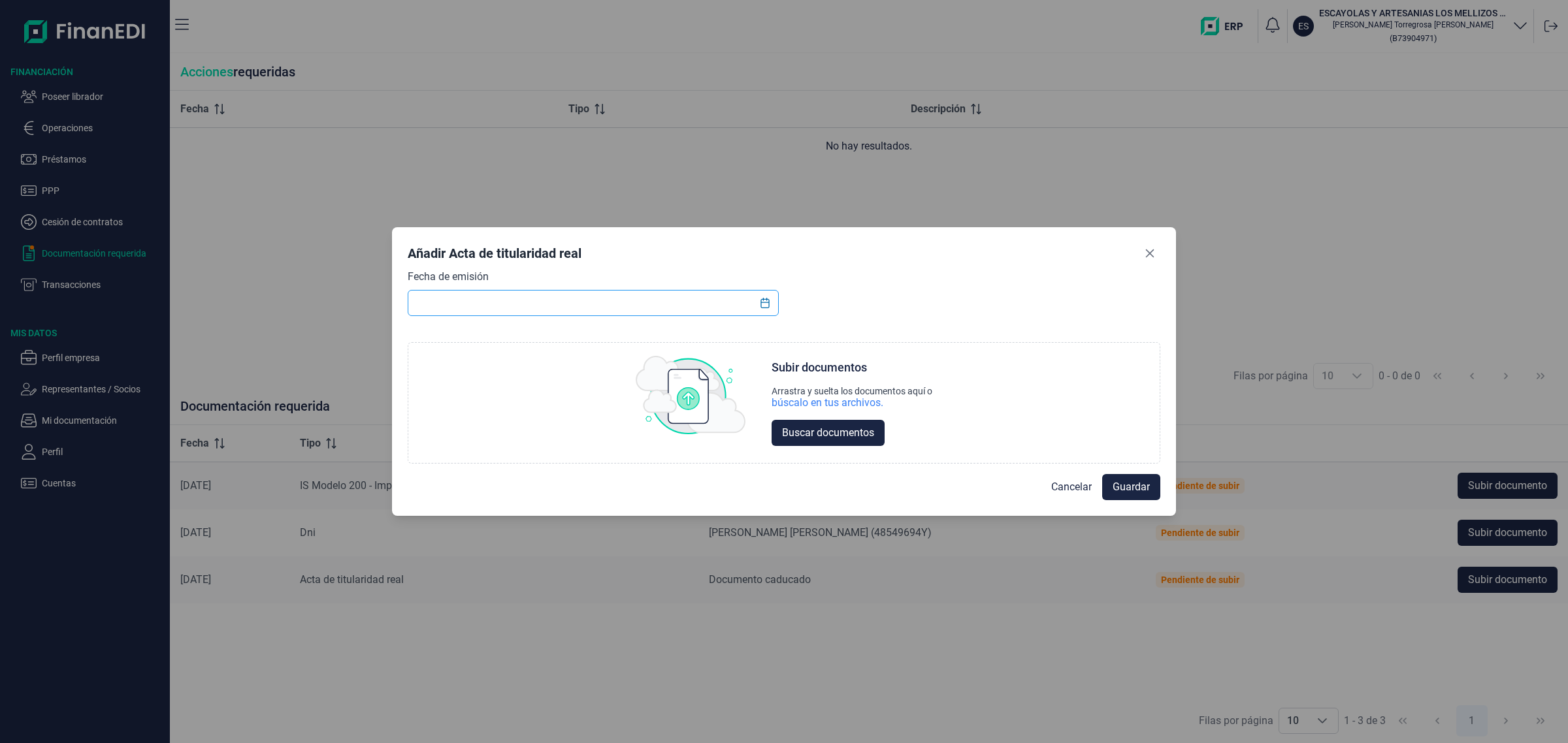
click at [474, 308] on input "text" at bounding box center [594, 303] width 371 height 26
type input "[DATE]"
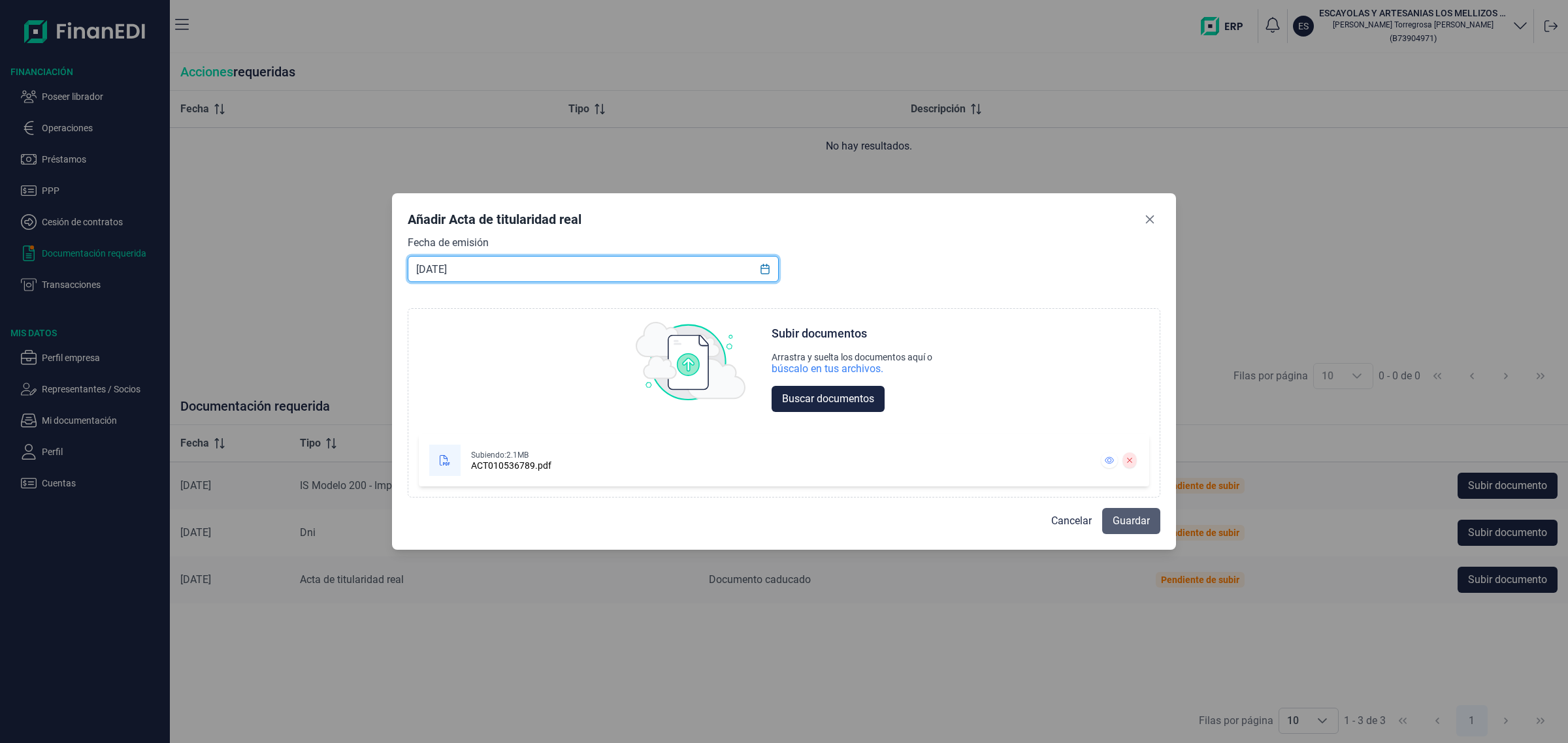
click at [1135, 523] on span "Guardar" at bounding box center [1131, 521] width 37 height 15
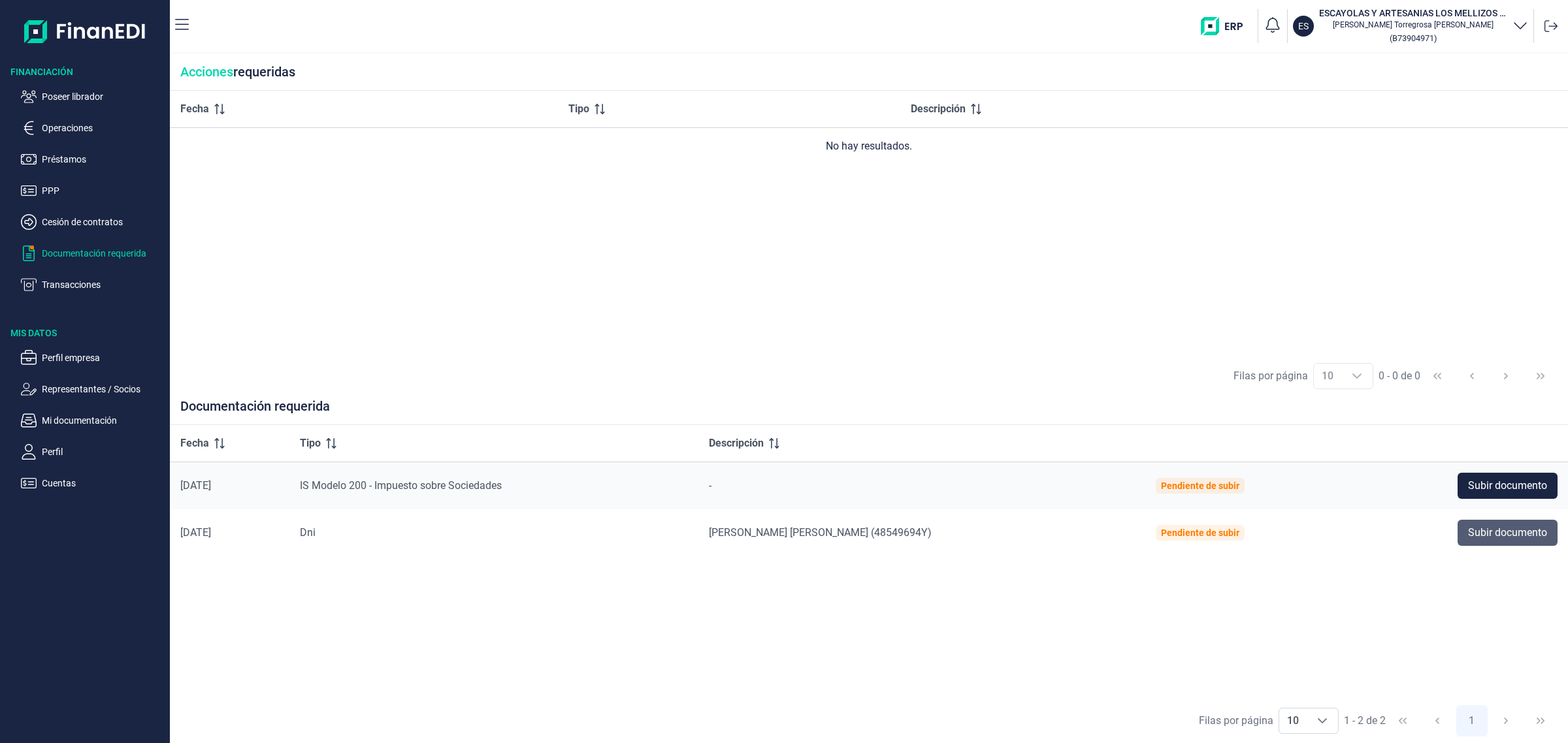
click at [1484, 527] on span "Subir documento" at bounding box center [1508, 533] width 79 height 15
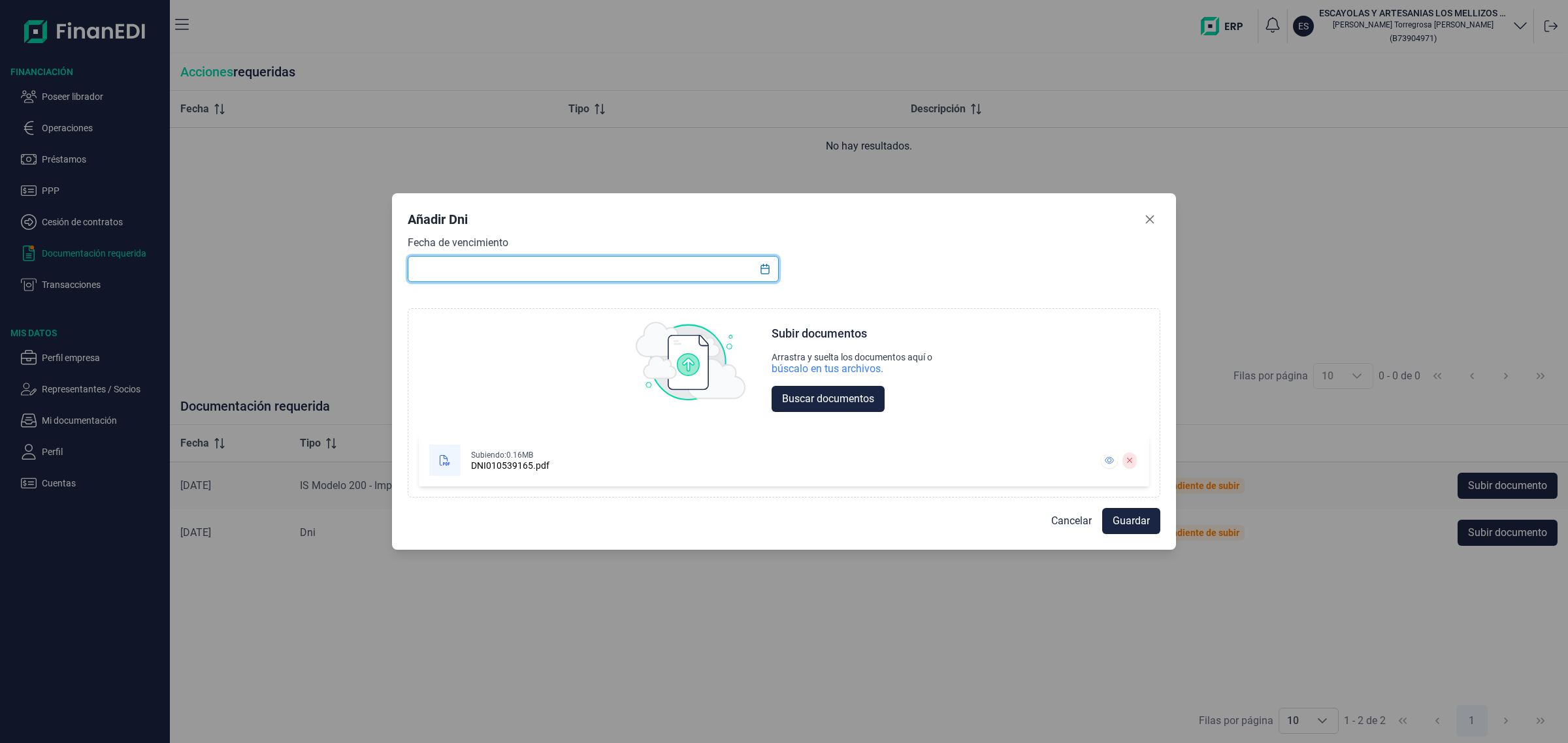
click at [537, 265] on input "text" at bounding box center [594, 269] width 371 height 26
type input "[DATE]"
click at [1150, 517] on button "Guardar" at bounding box center [1132, 521] width 58 height 26
